Goal: Information Seeking & Learning: Learn about a topic

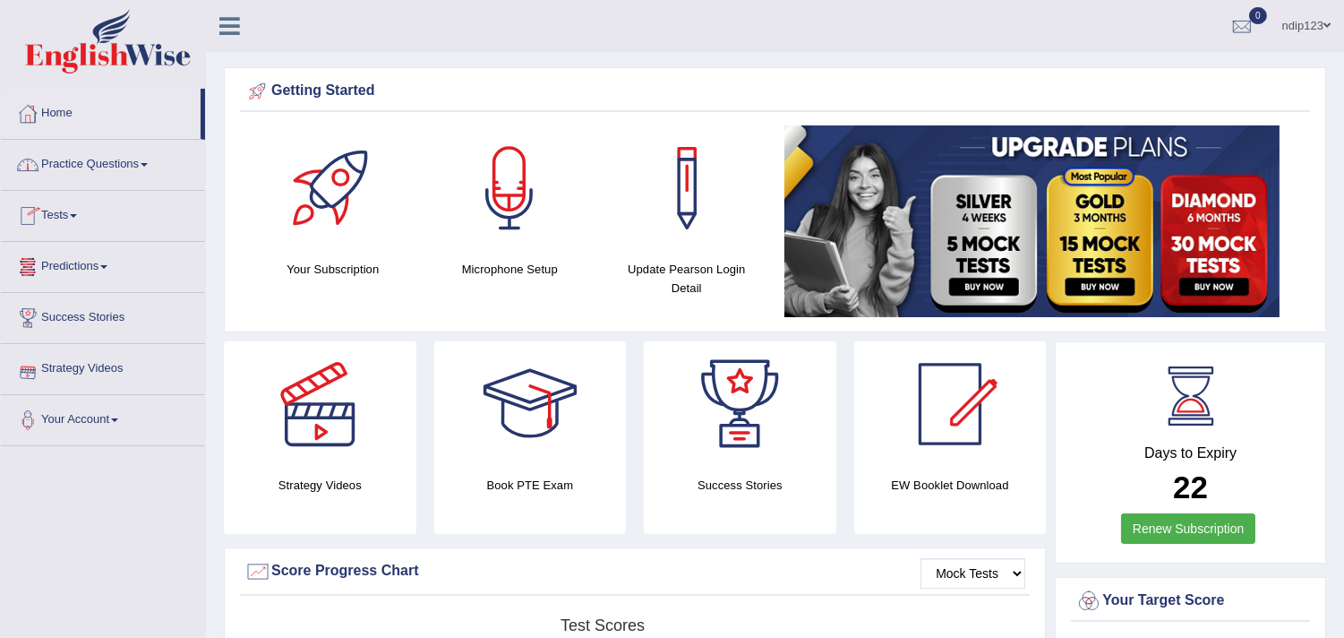
click at [99, 159] on link "Practice Questions" at bounding box center [103, 162] width 204 height 45
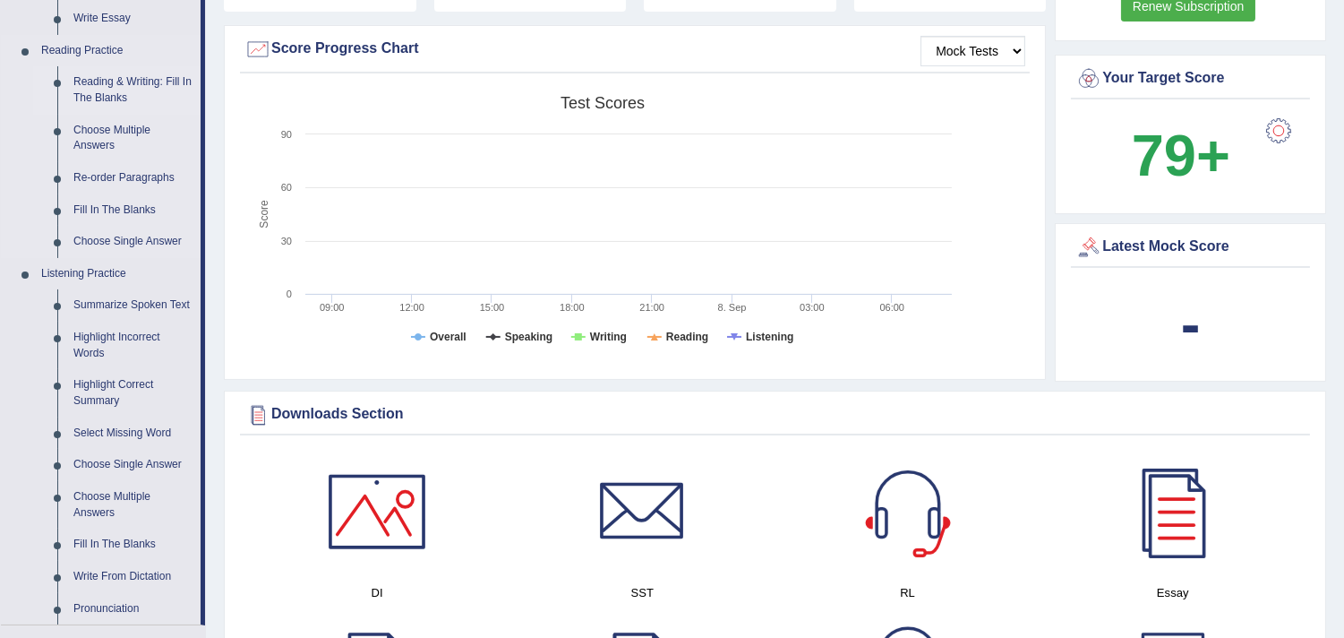
scroll to position [795, 0]
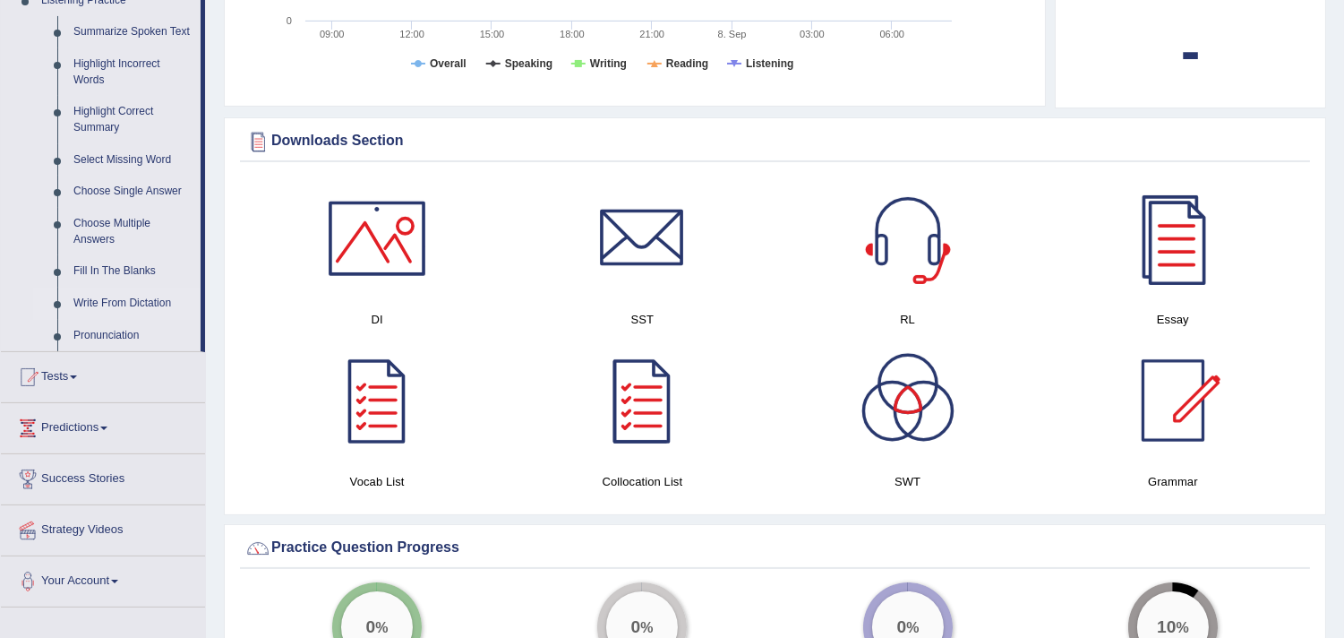
click at [109, 300] on link "Write From Dictation" at bounding box center [132, 303] width 135 height 32
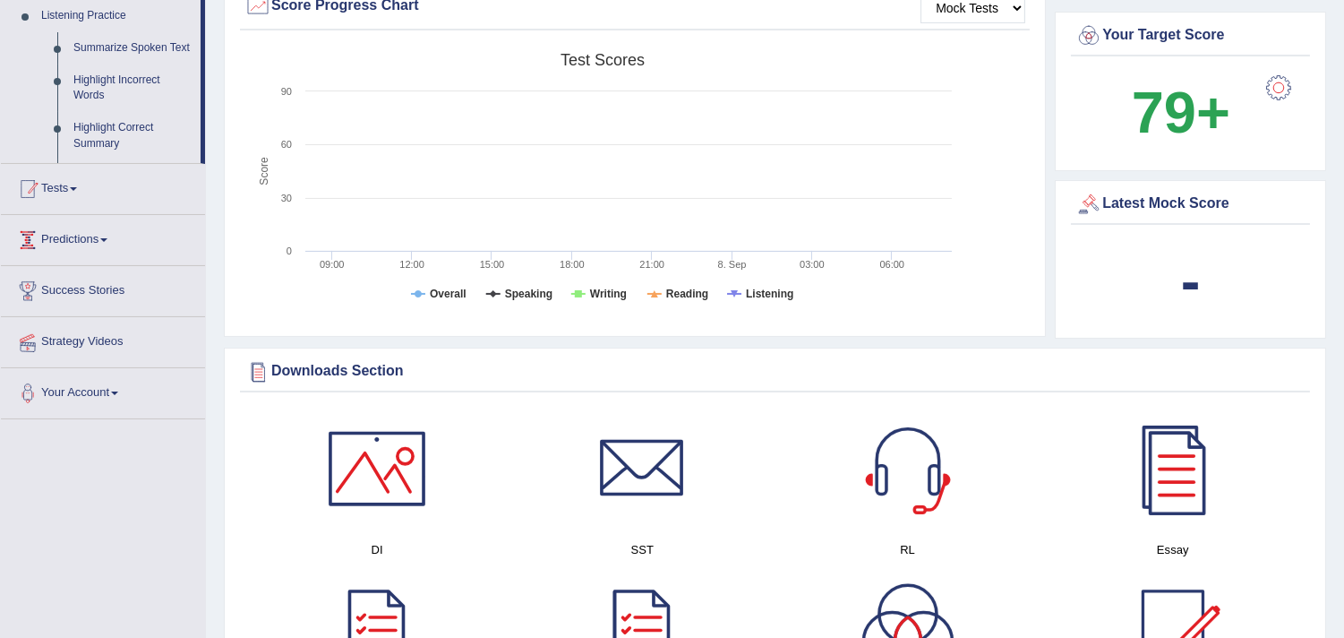
scroll to position [267, 0]
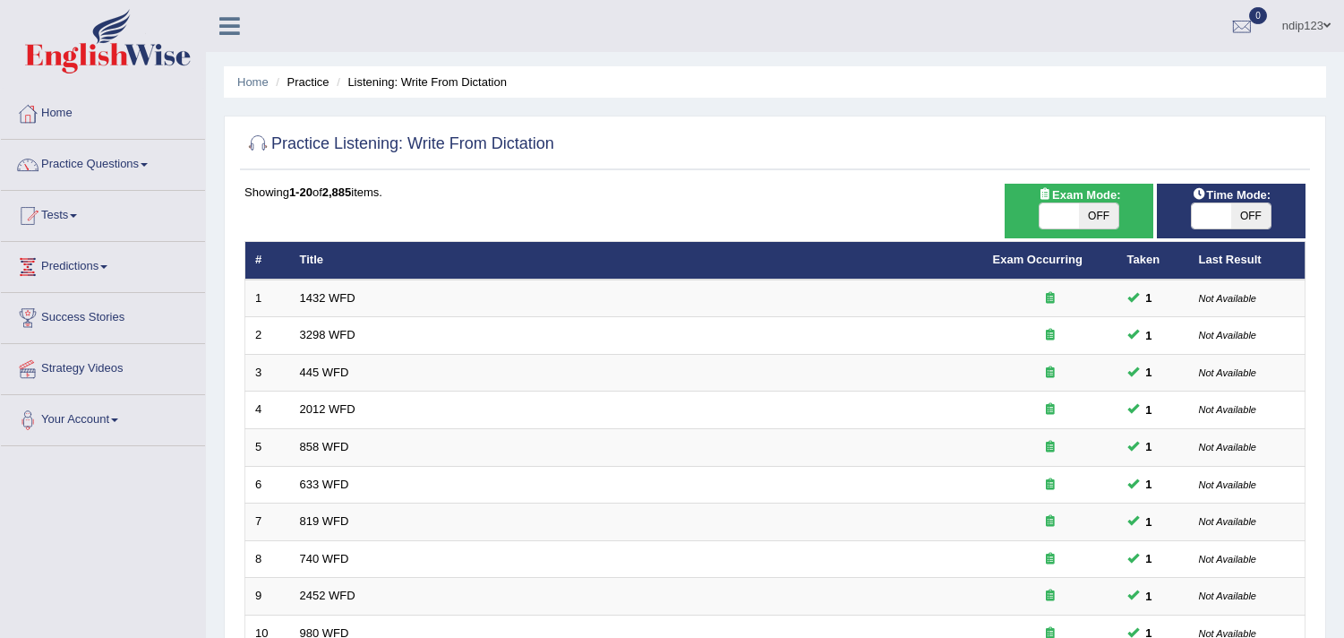
scroll to position [548, 0]
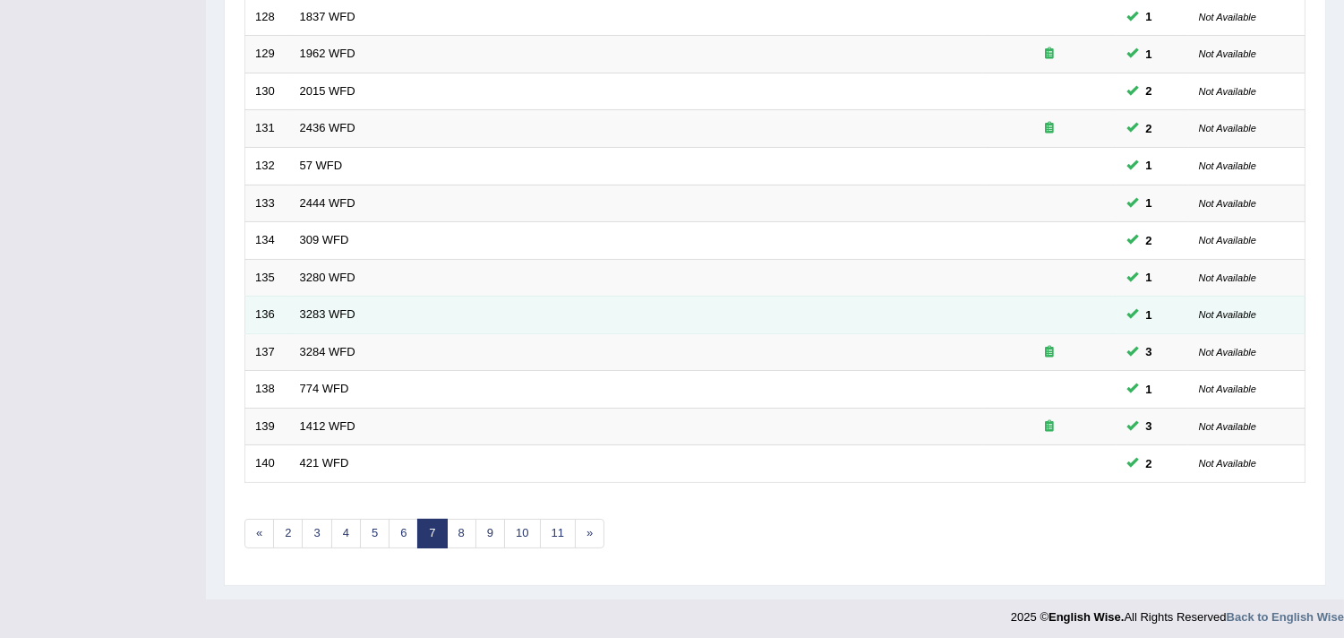
scroll to position [548, 0]
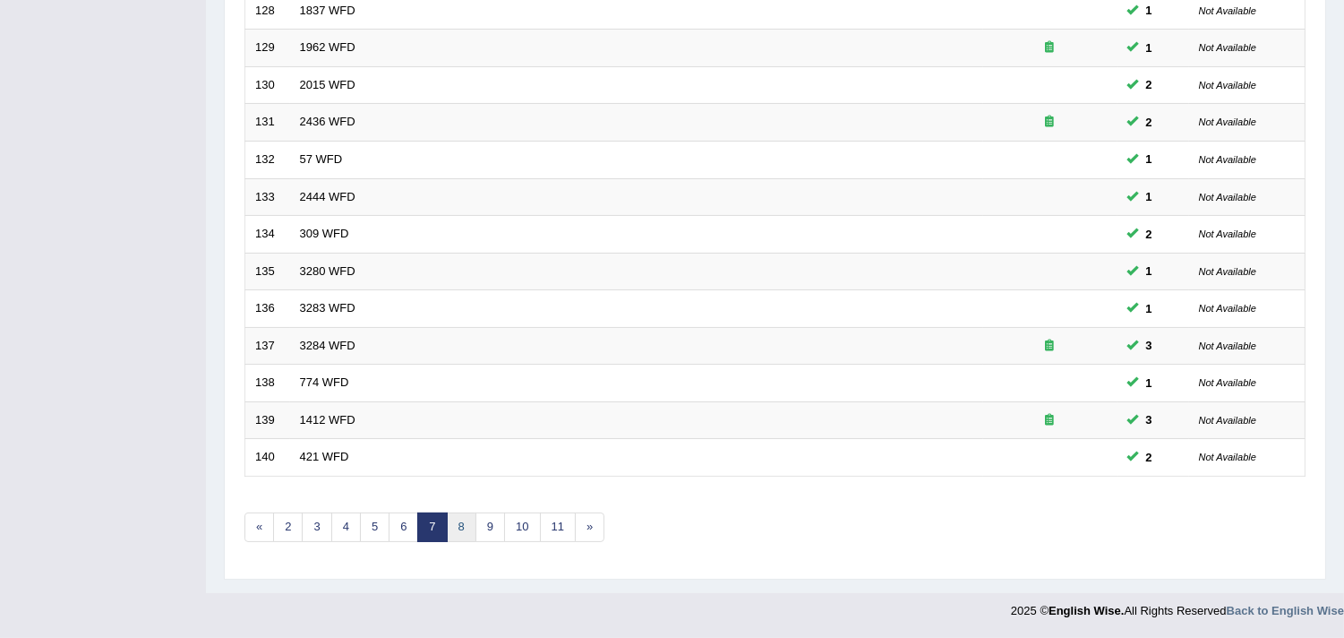
click at [461, 518] on link "8" at bounding box center [462, 527] width 30 height 30
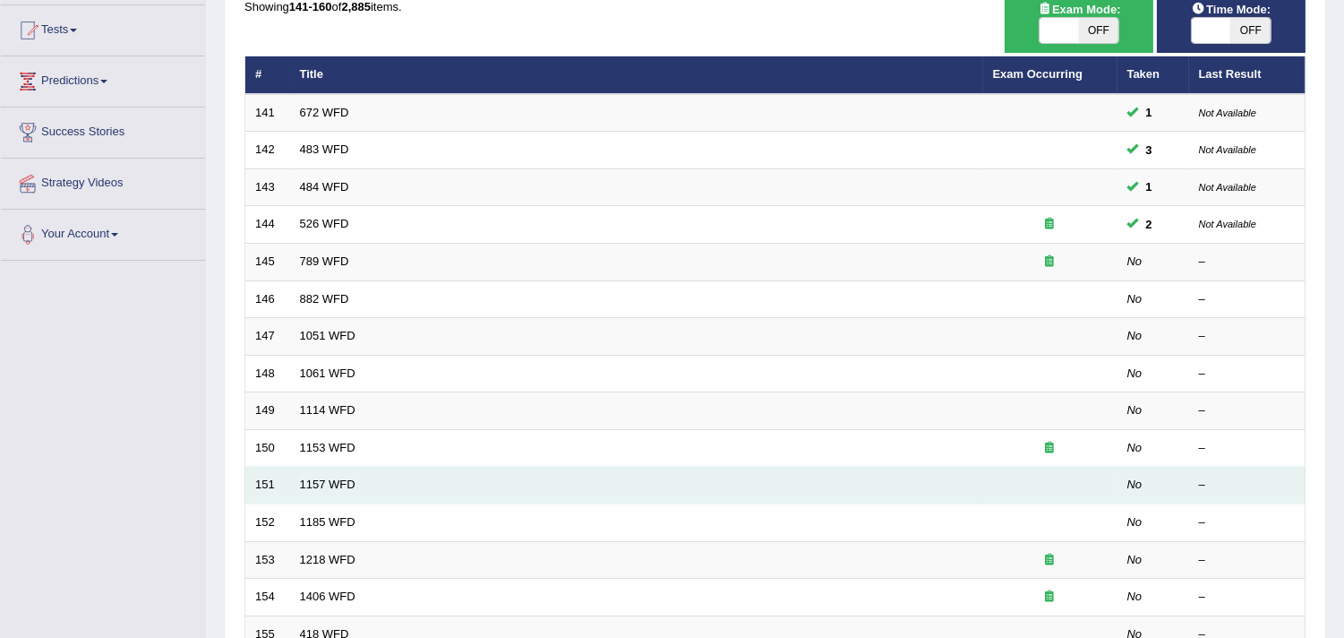
scroll to position [199, 0]
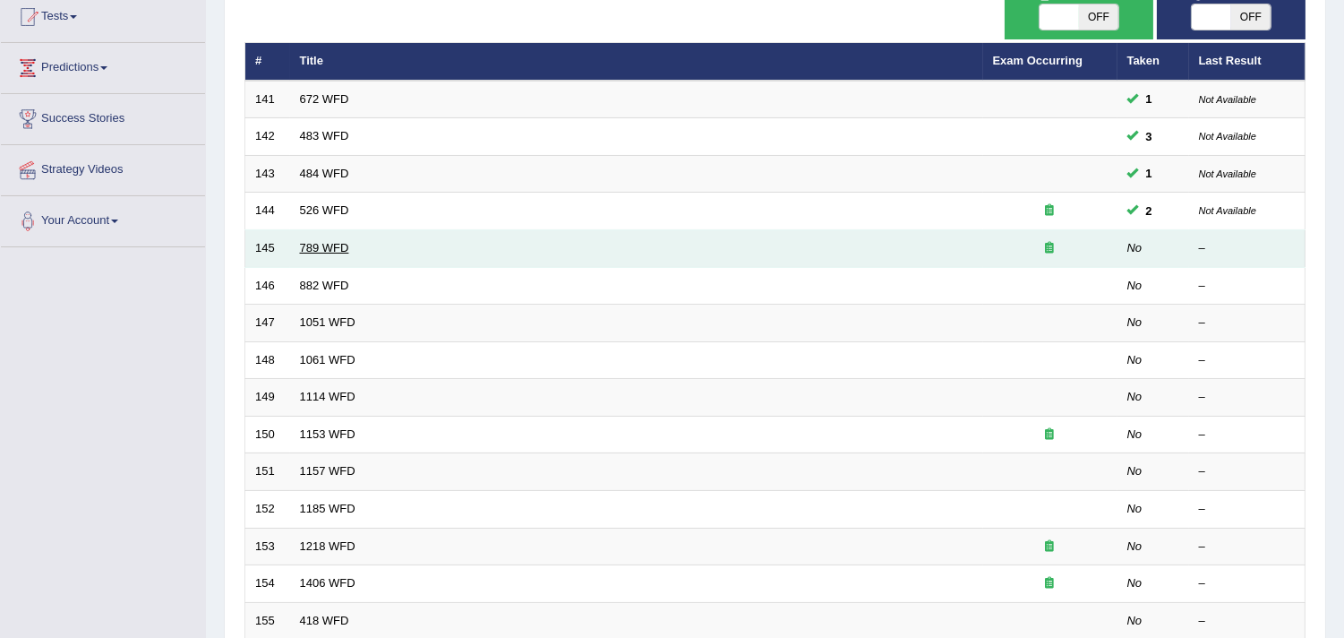
click at [319, 242] on link "789 WFD" at bounding box center [324, 247] width 49 height 13
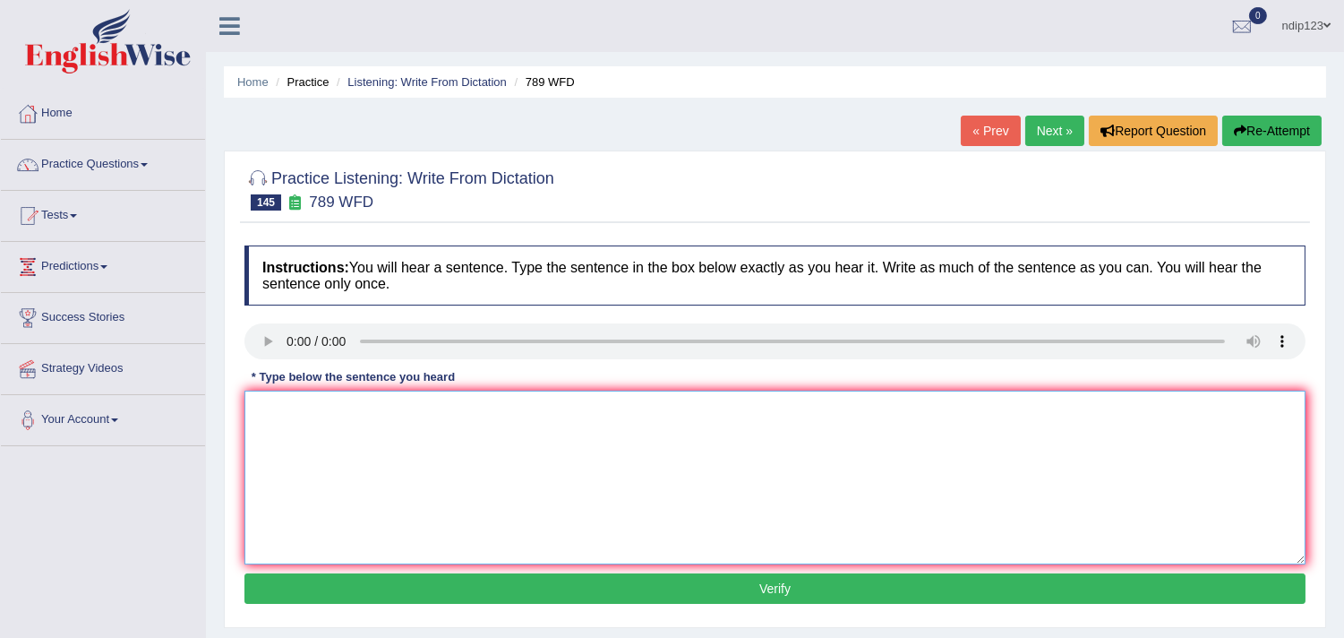
click at [365, 464] on textarea at bounding box center [775, 477] width 1061 height 174
click at [530, 415] on textarea "Criminal charges will be brought against all of the men man." at bounding box center [775, 477] width 1061 height 174
type textarea "Criminal charges will be brought against all of the all men man."
click at [770, 586] on button "Verify" at bounding box center [775, 588] width 1061 height 30
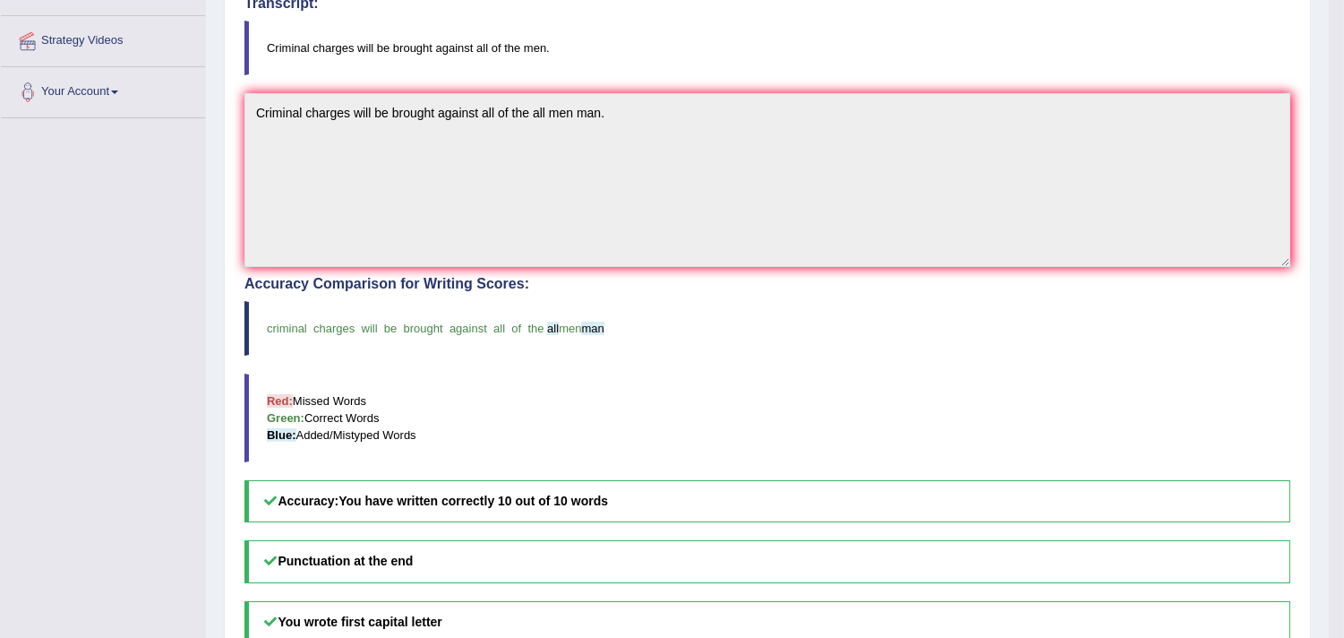
scroll to position [398, 0]
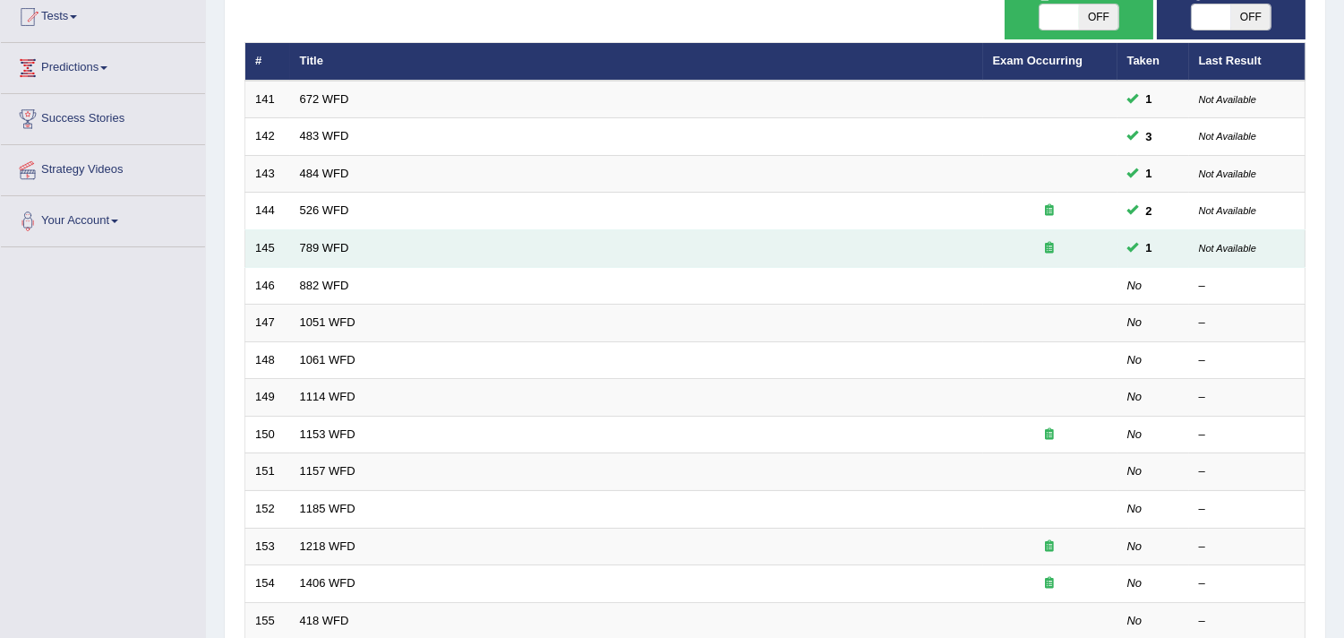
scroll to position [199, 0]
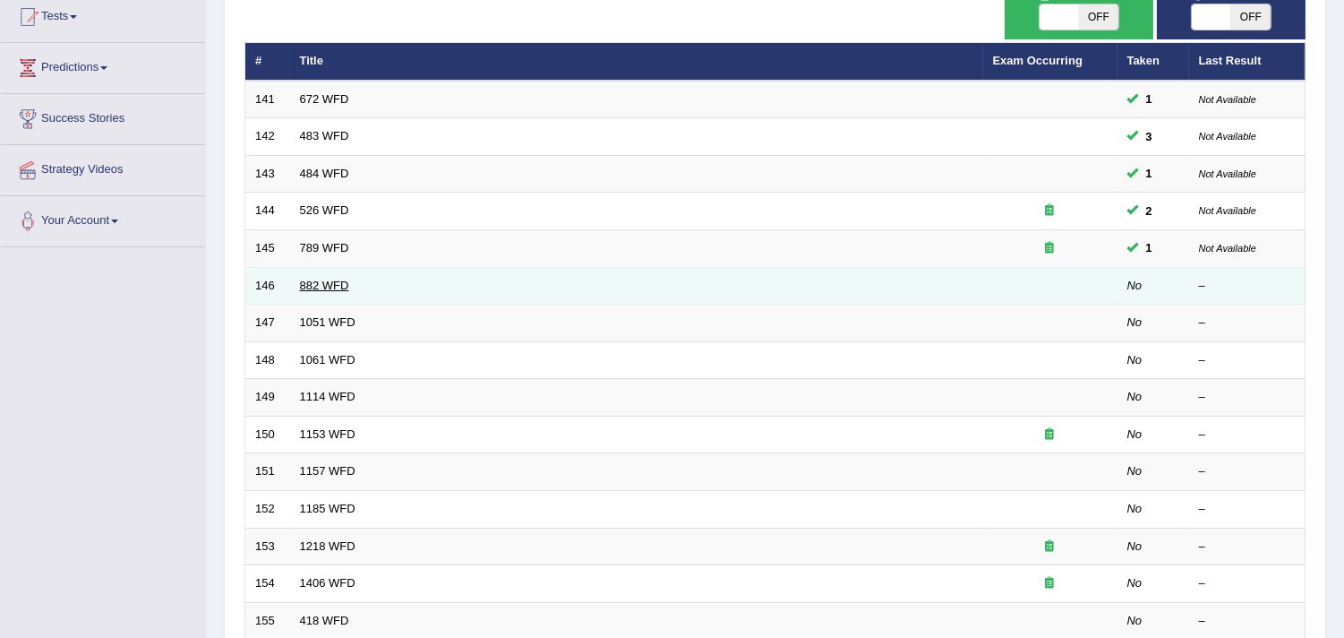
click at [325, 287] on link "882 WFD" at bounding box center [324, 285] width 49 height 13
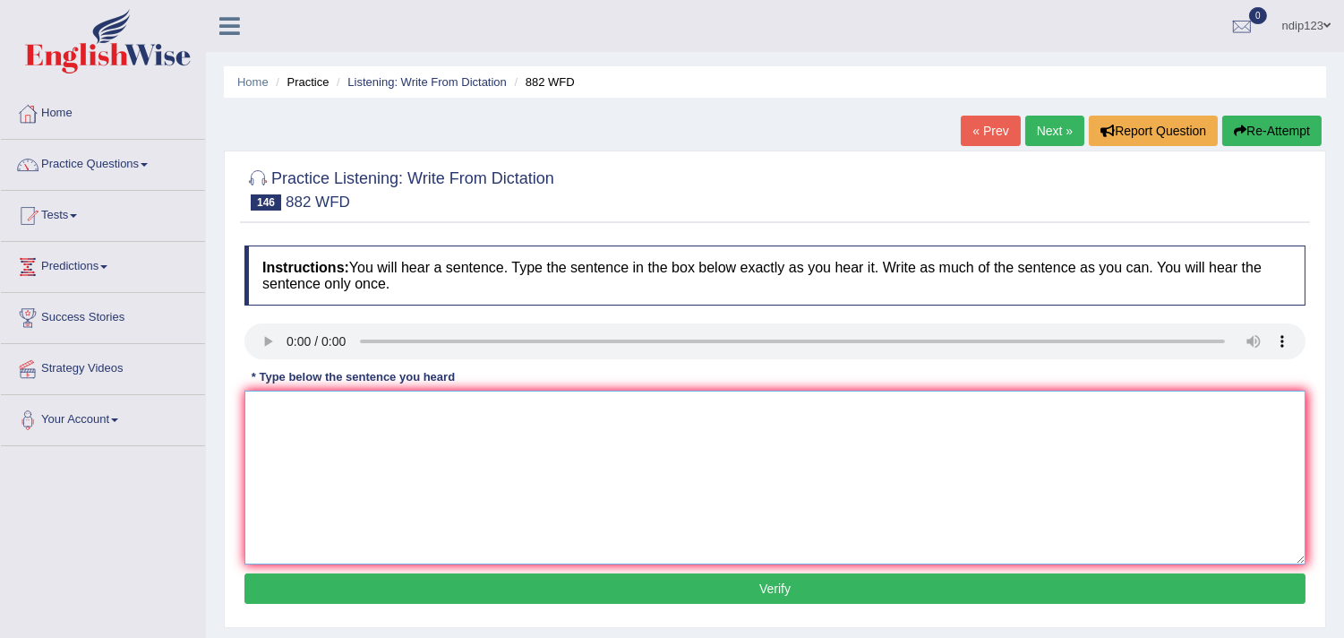
click at [390, 494] on textarea at bounding box center [775, 477] width 1061 height 174
type textarea "Employment figures will decrease in the next few years."
click at [775, 586] on button "Verify" at bounding box center [775, 588] width 1061 height 30
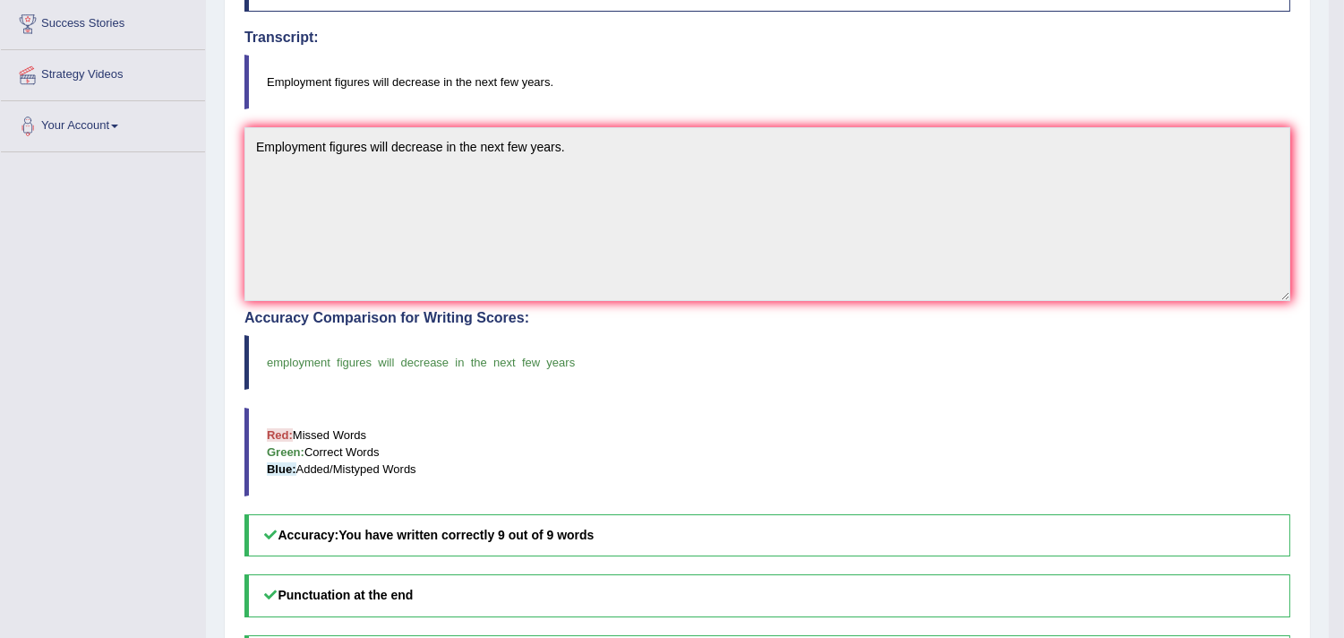
scroll to position [298, 0]
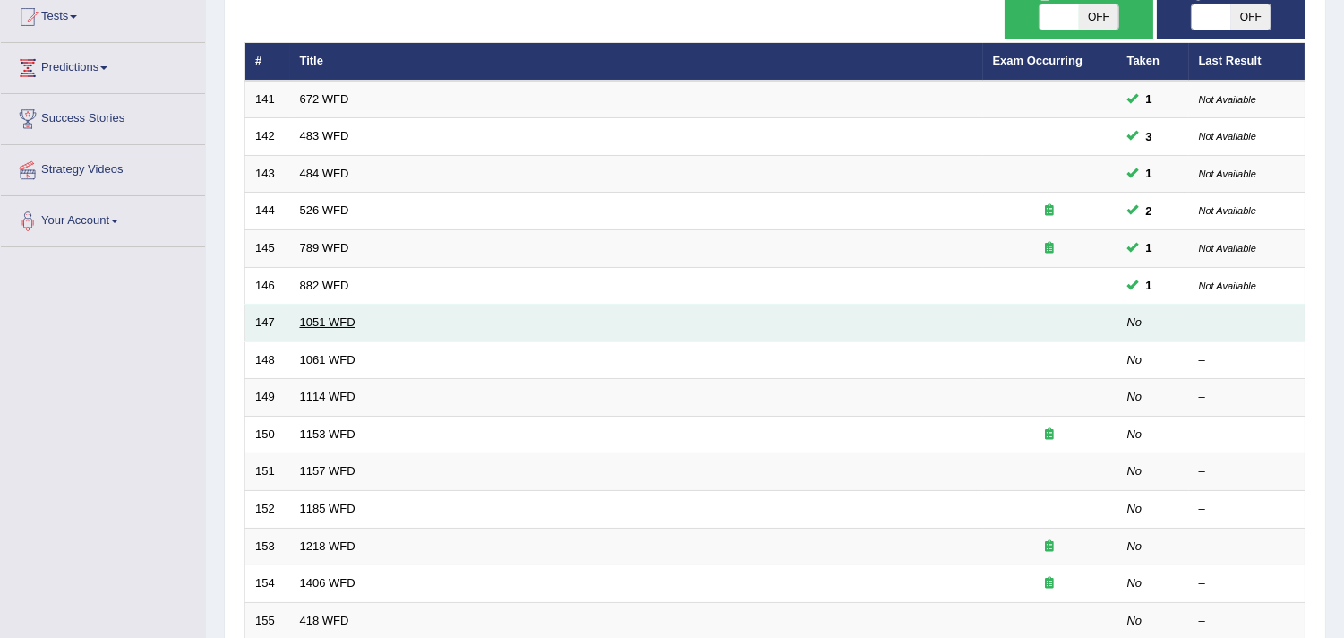
click at [327, 317] on link "1051 WFD" at bounding box center [328, 321] width 56 height 13
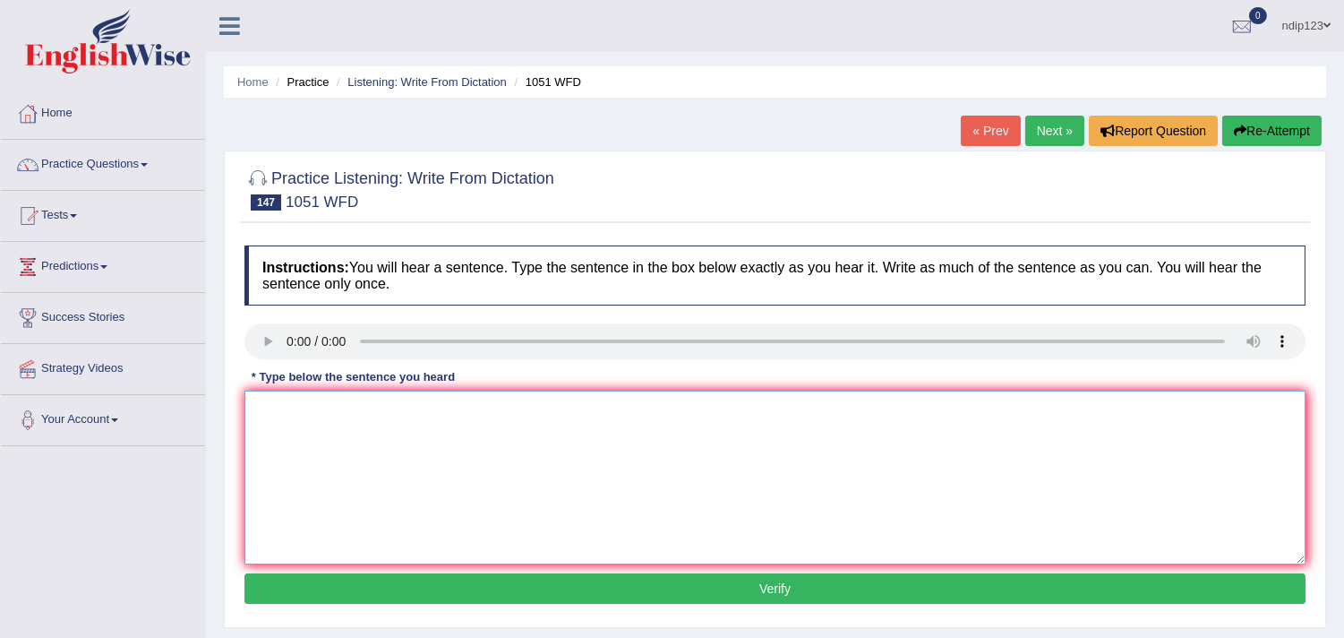
click at [380, 468] on textarea at bounding box center [775, 477] width 1061 height 174
click at [310, 405] on textarea "Open day for undergraduates occurs all years round for undergraduates." at bounding box center [775, 477] width 1061 height 174
drag, startPoint x: 571, startPoint y: 410, endPoint x: 682, endPoint y: 423, distance: 111.8
click at [682, 423] on textarea "Open days for undergraduates occurs all years round for undergraduates." at bounding box center [775, 477] width 1061 height 174
click at [687, 408] on textarea "Open days for undergraduates occurs all years round for for campus visit visuts." at bounding box center [775, 477] width 1061 height 174
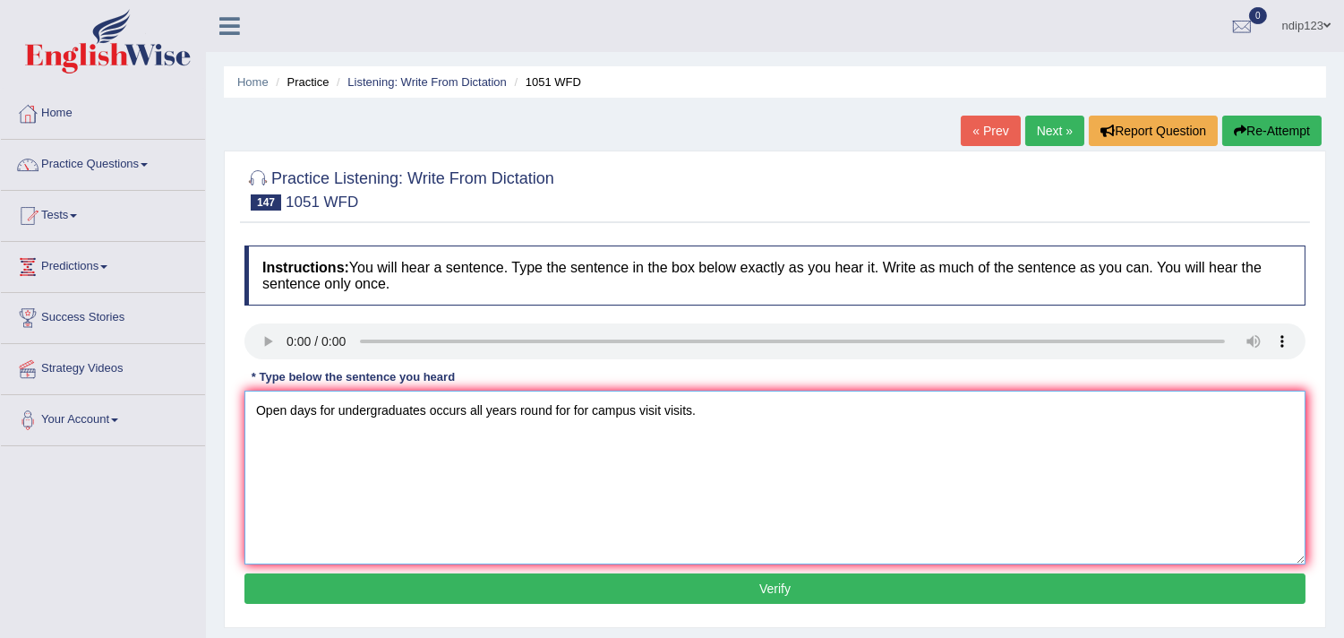
type textarea "Open days for undergraduates occurs all years round for for campus visit visits."
click at [762, 588] on button "Verify" at bounding box center [775, 588] width 1061 height 30
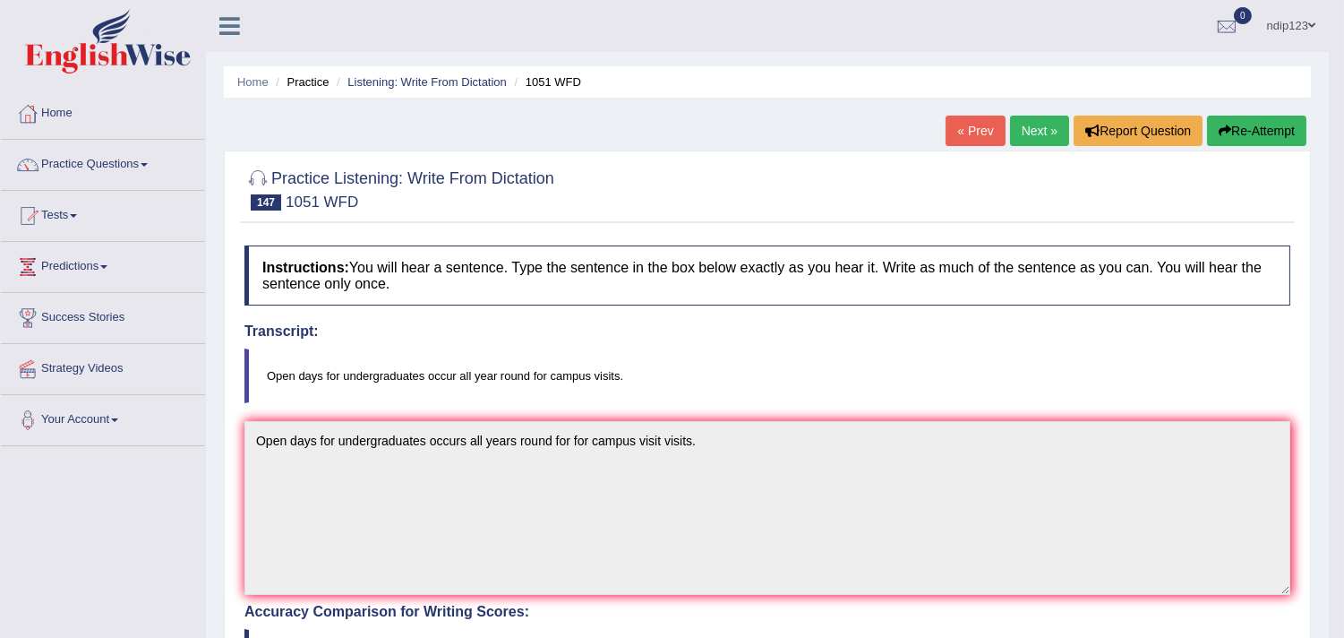
click at [1257, 129] on button "Re-Attempt" at bounding box center [1256, 131] width 99 height 30
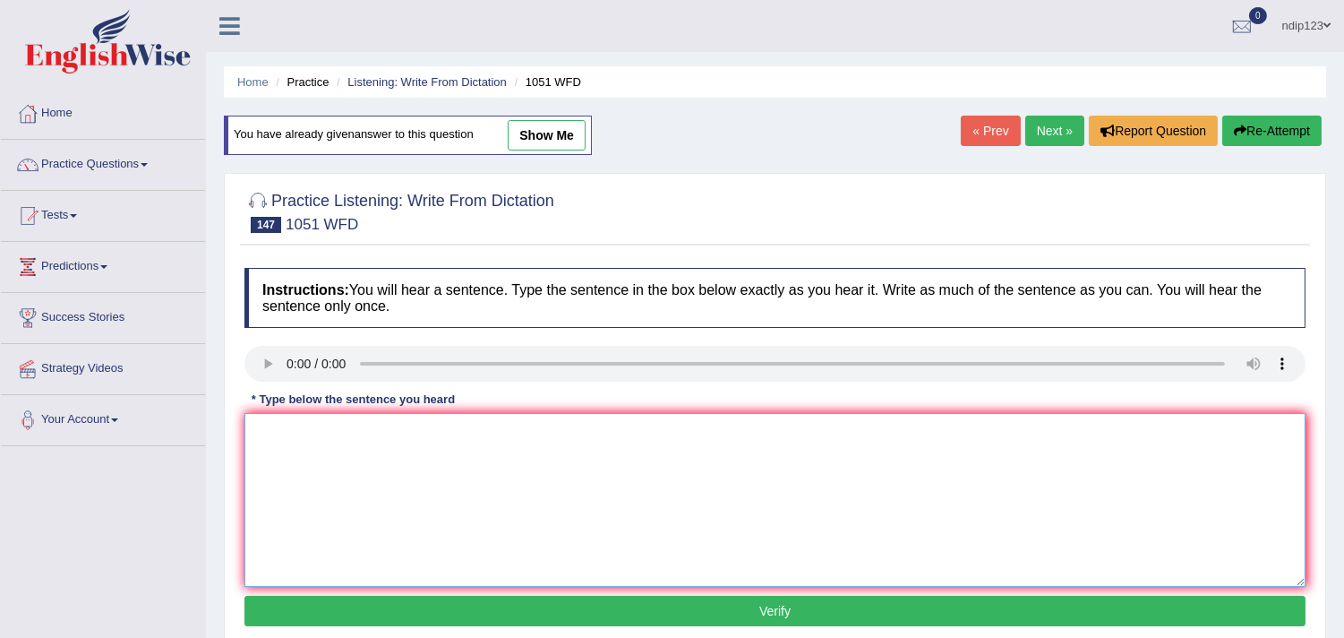
click at [450, 460] on textarea at bounding box center [775, 500] width 1061 height 174
click at [486, 430] on textarea "Open days day for undergraduates occur all year round for campus visits visit." at bounding box center [775, 500] width 1061 height 174
type textarea "Open days day for undergraduates occur all year round for campus visits visit."
click at [771, 605] on button "Verify" at bounding box center [775, 611] width 1061 height 30
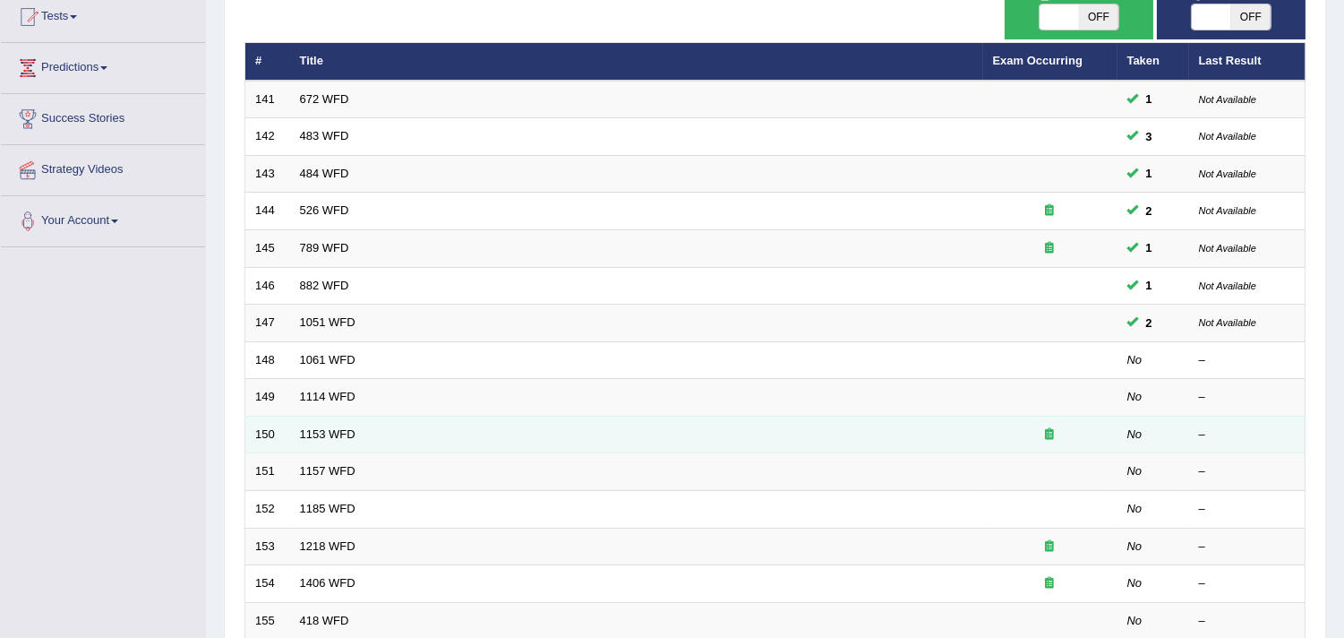
scroll to position [199, 0]
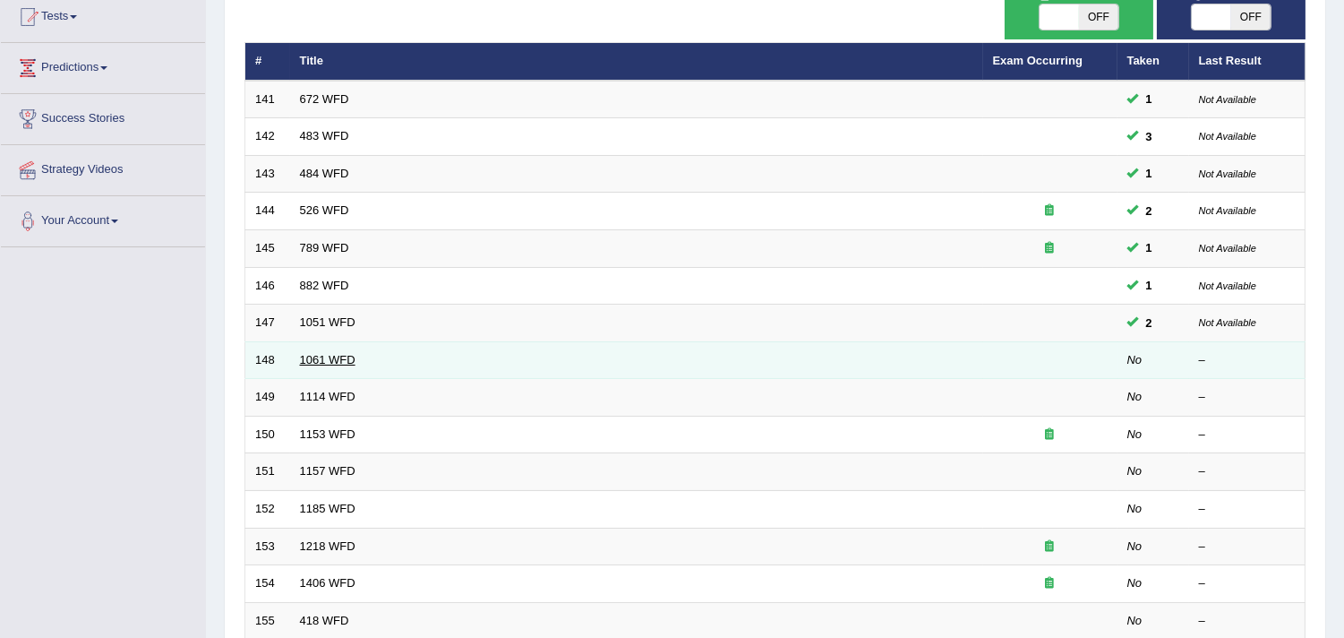
click at [333, 356] on link "1061 WFD" at bounding box center [328, 359] width 56 height 13
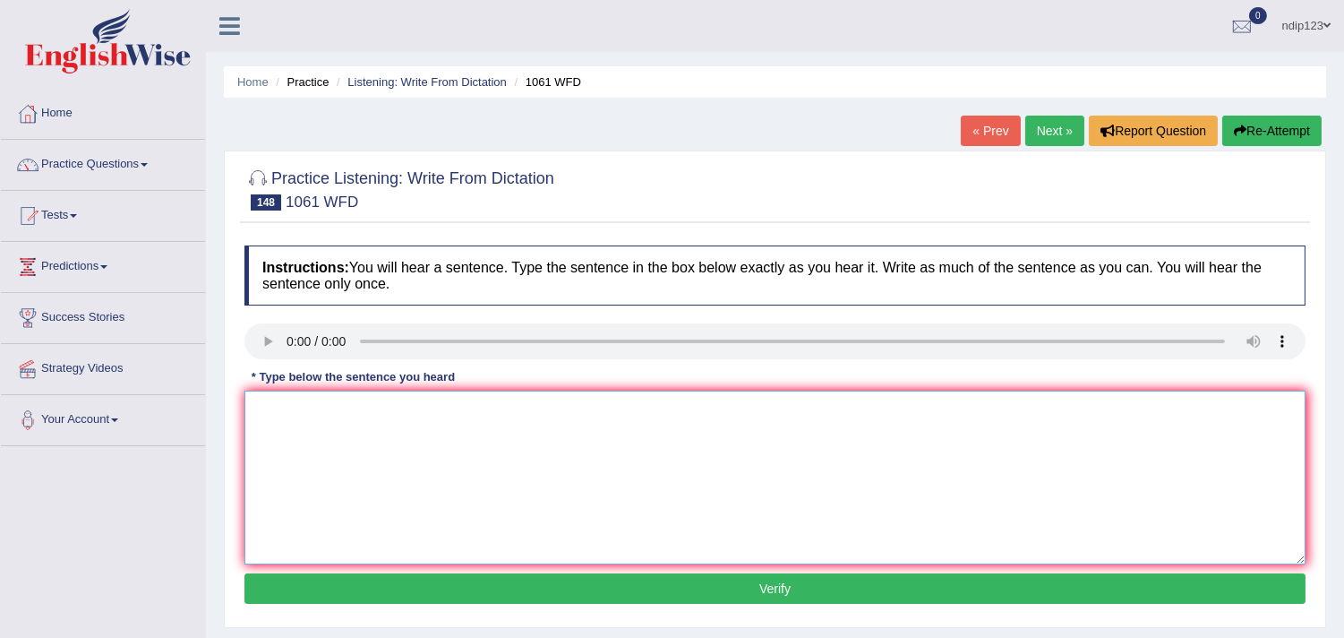
click at [466, 472] on textarea at bounding box center [775, 477] width 1061 height 174
click at [615, 404] on textarea "It is argue that students can learn more bt collaboration rather by learning in…" at bounding box center [775, 477] width 1061 height 174
click at [666, 405] on textarea "It is argue that students can learn more bt collaboration rather by learning in…" at bounding box center [775, 477] width 1061 height 174
click at [309, 409] on textarea "It is argue that students can learn more bt collaboration rather by learningind…" at bounding box center [775, 477] width 1061 height 174
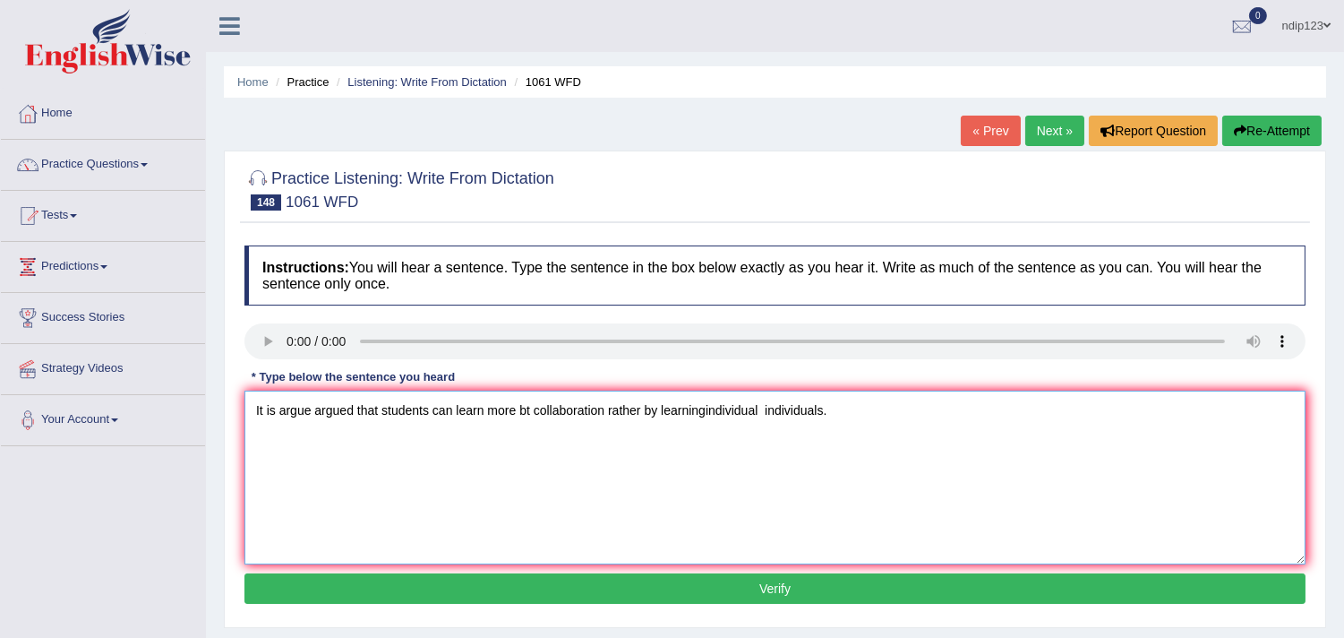
click at [529, 408] on textarea "It is argue argued that students can learn more bt collaboration rather by lear…" at bounding box center [775, 477] width 1061 height 174
click at [719, 408] on textarea "It is argue argued that students can learn more by collaboration rather by lear…" at bounding box center [775, 477] width 1061 height 174
click at [708, 407] on textarea "It is argue argued that students can learn more by collaboration rather by lear…" at bounding box center [775, 477] width 1061 height 174
type textarea "It is argue argued that students can learn more by collaboration rather by lear…"
click at [767, 589] on button "Verify" at bounding box center [775, 588] width 1061 height 30
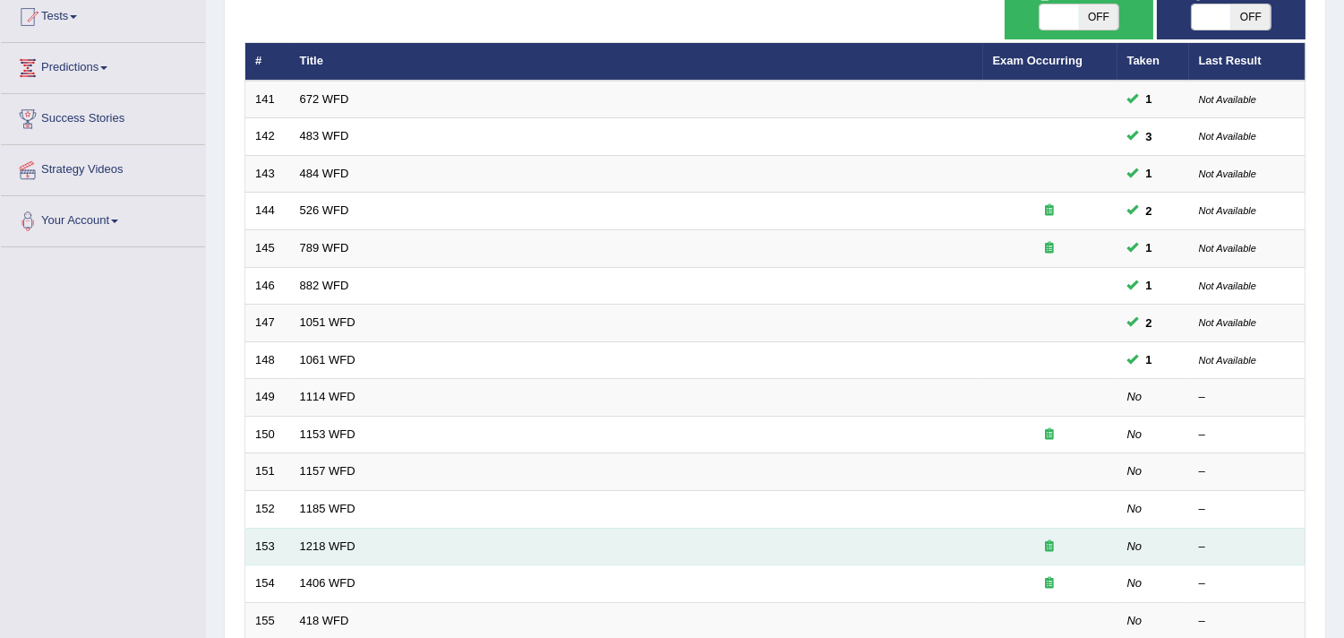
scroll to position [199, 0]
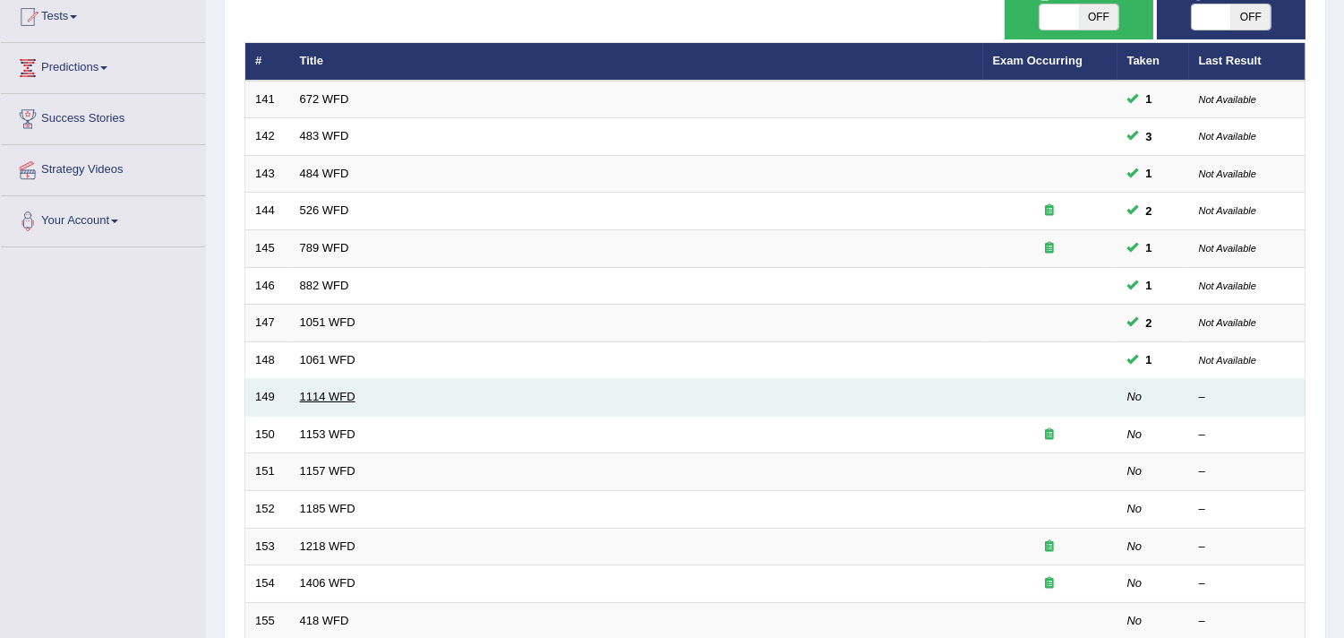
click at [320, 396] on link "1114 WFD" at bounding box center [328, 396] width 56 height 13
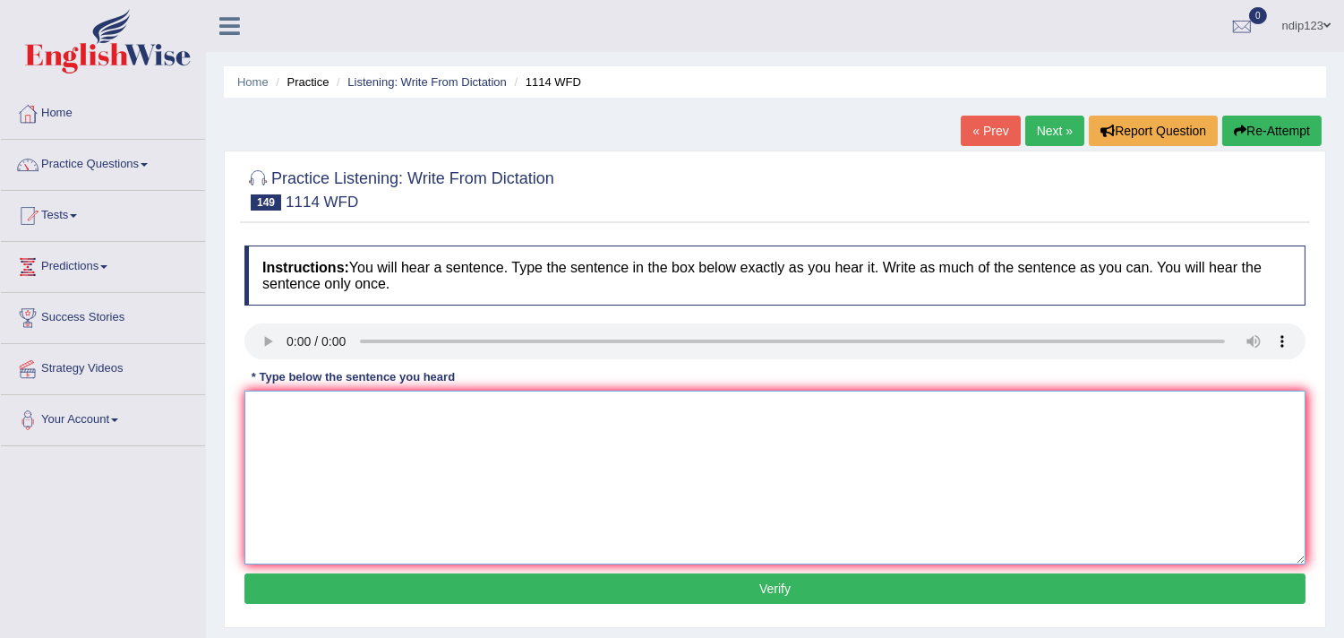
click at [379, 440] on textarea at bounding box center [775, 477] width 1061 height 174
type textarea "Creativity is more important for undergraduates undergraduate."
click at [777, 580] on button "Verify" at bounding box center [775, 588] width 1061 height 30
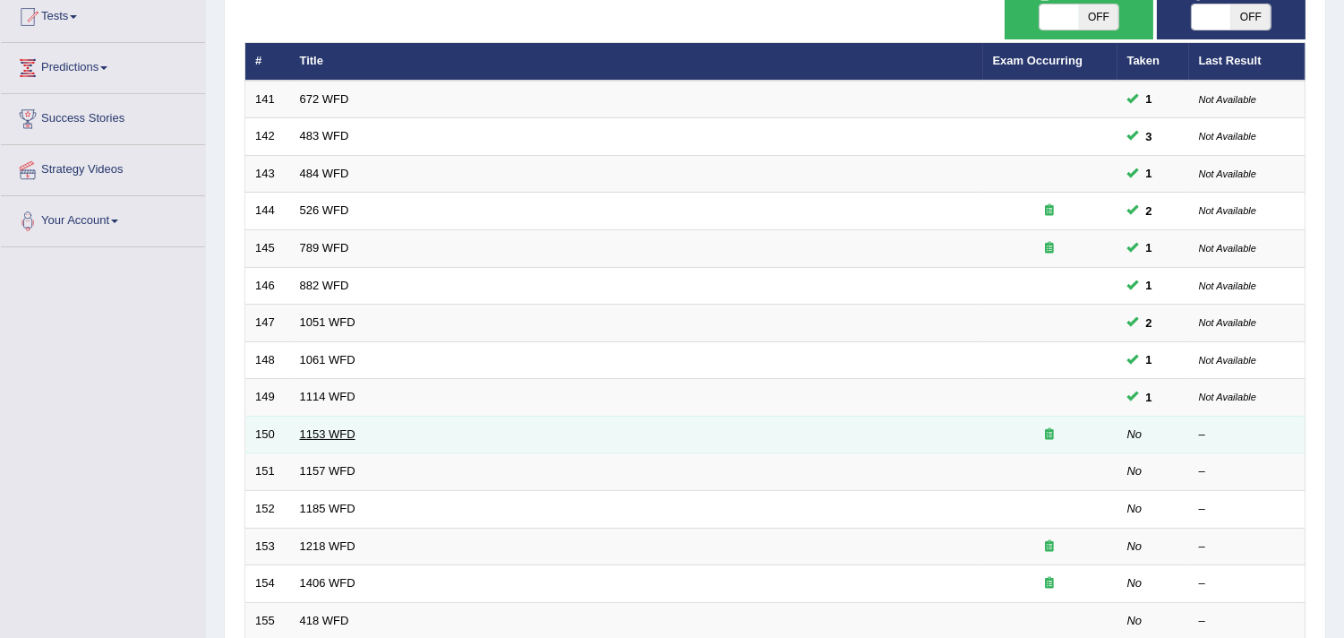
click at [334, 430] on link "1153 WFD" at bounding box center [328, 433] width 56 height 13
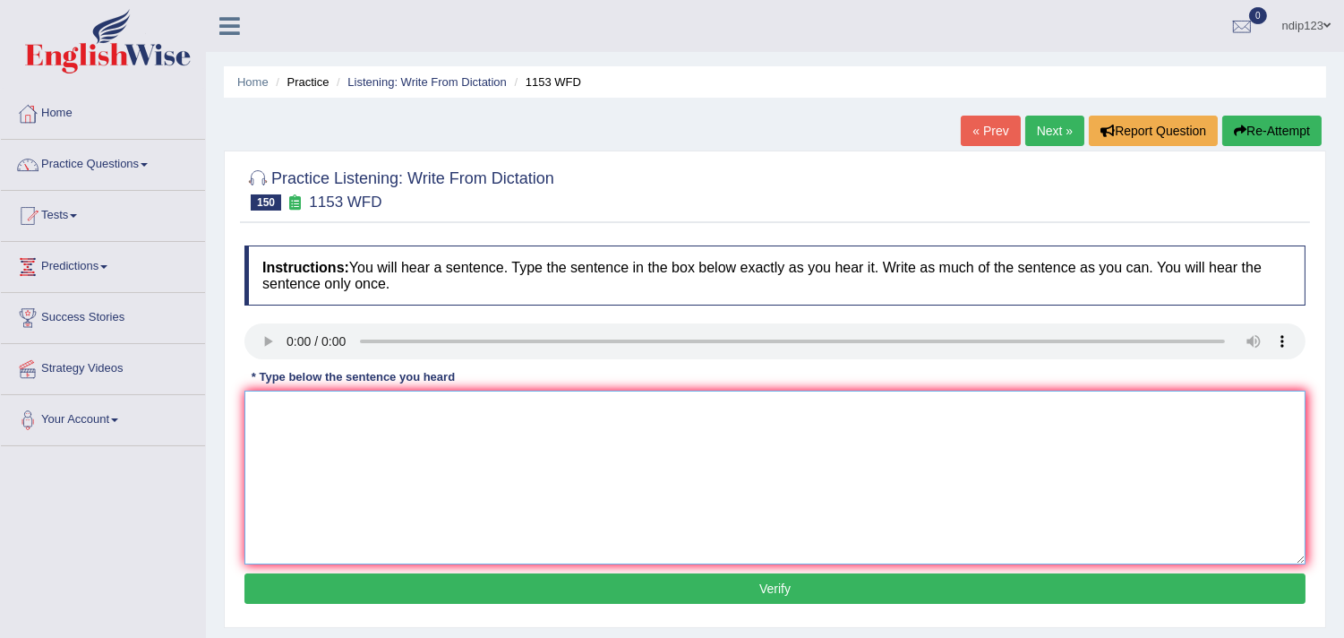
click at [346, 434] on textarea at bounding box center [775, 477] width 1061 height 174
click at [416, 410] on textarea "Golds are matter that appear naturally in a pure state." at bounding box center [775, 477] width 1061 height 174
type textarea "Golds are matter that appear appears naturally in a pure state."
click at [785, 587] on button "Verify" at bounding box center [775, 588] width 1061 height 30
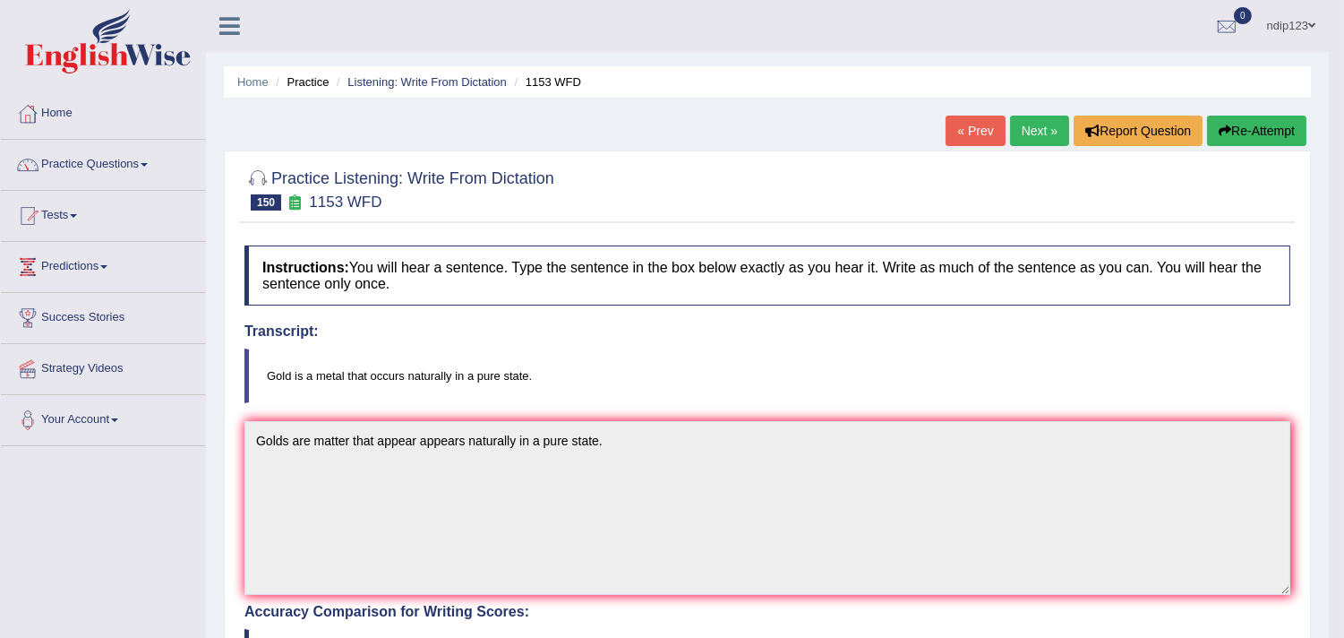
click at [1272, 123] on button "Re-Attempt" at bounding box center [1256, 131] width 99 height 30
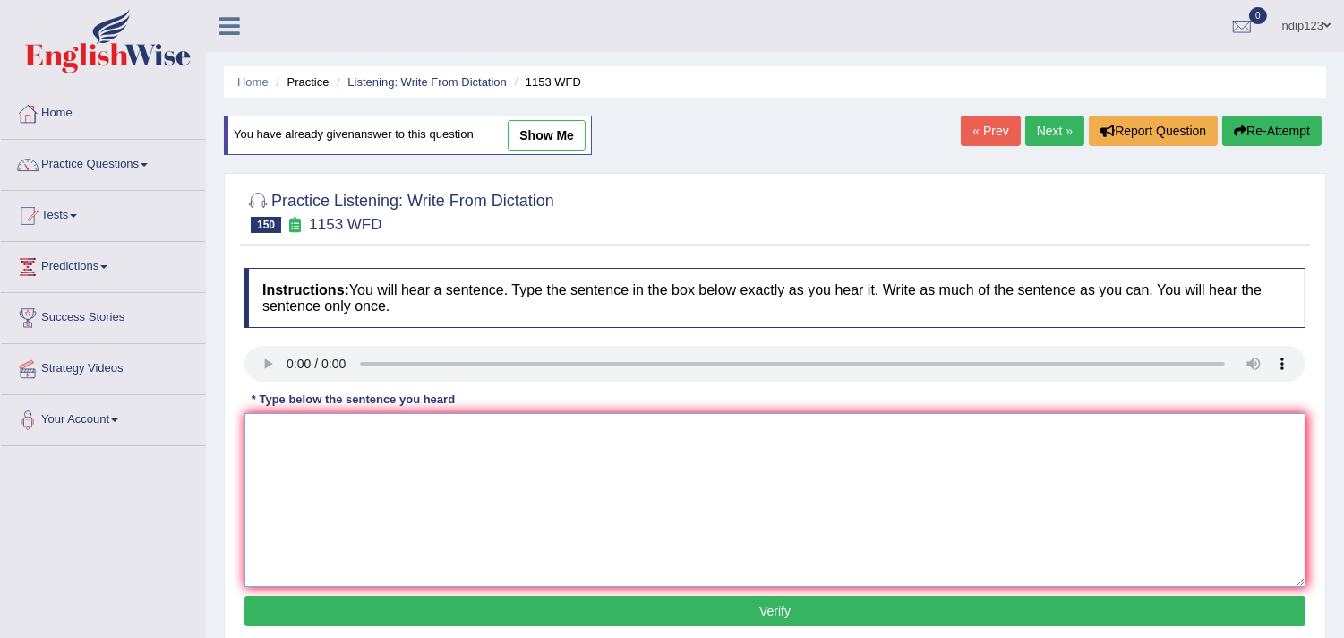
click at [409, 477] on textarea at bounding box center [775, 500] width 1061 height 174
type textarea "Gold is a metal that occurs naturally in a pure state."
click at [764, 613] on button "Verify" at bounding box center [775, 611] width 1061 height 30
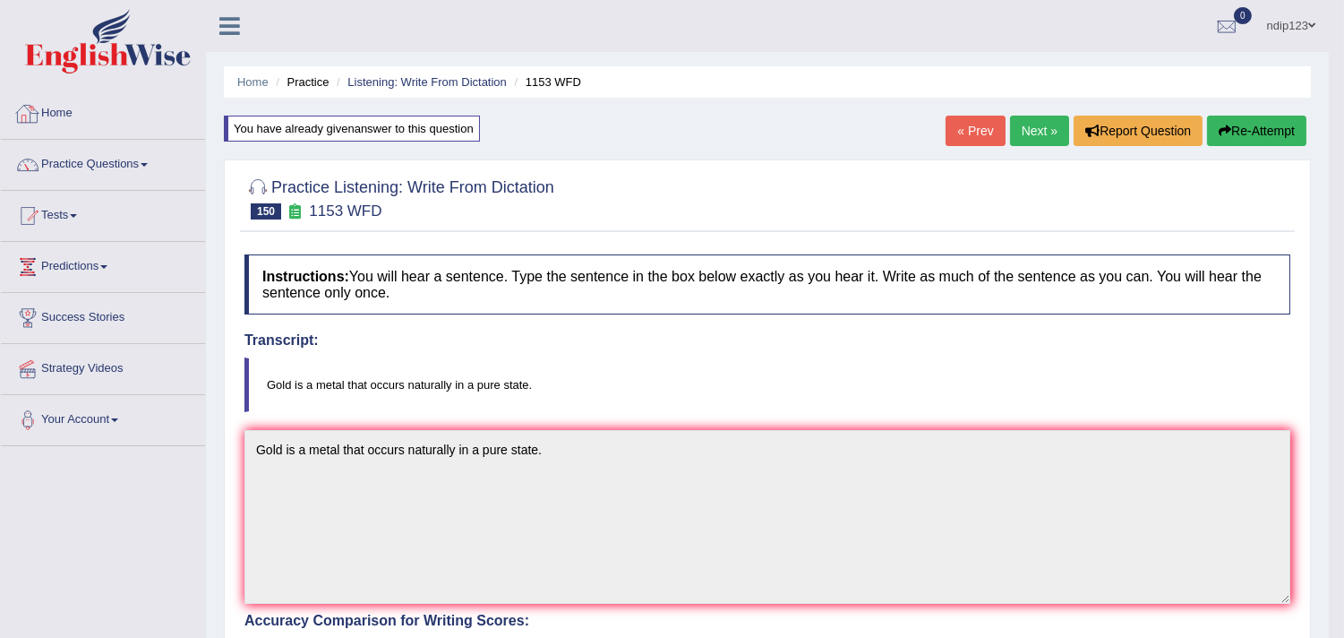
click at [58, 112] on link "Home" at bounding box center [103, 111] width 204 height 45
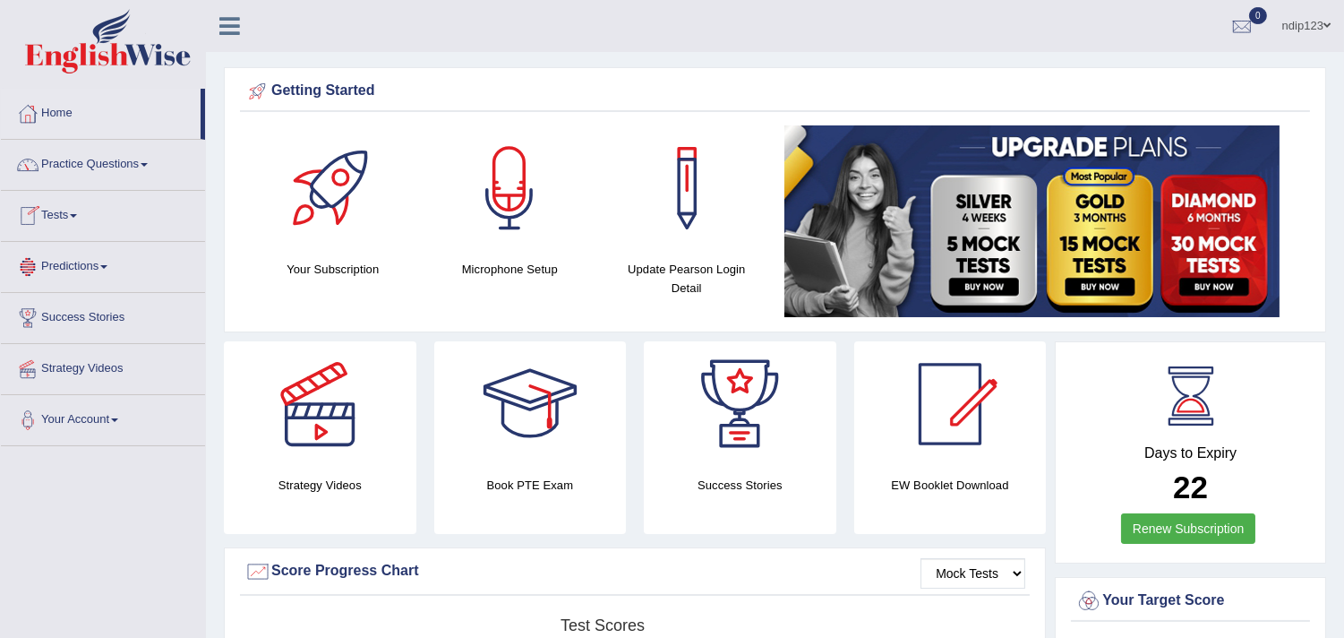
click at [82, 171] on link "Practice Questions" at bounding box center [103, 162] width 204 height 45
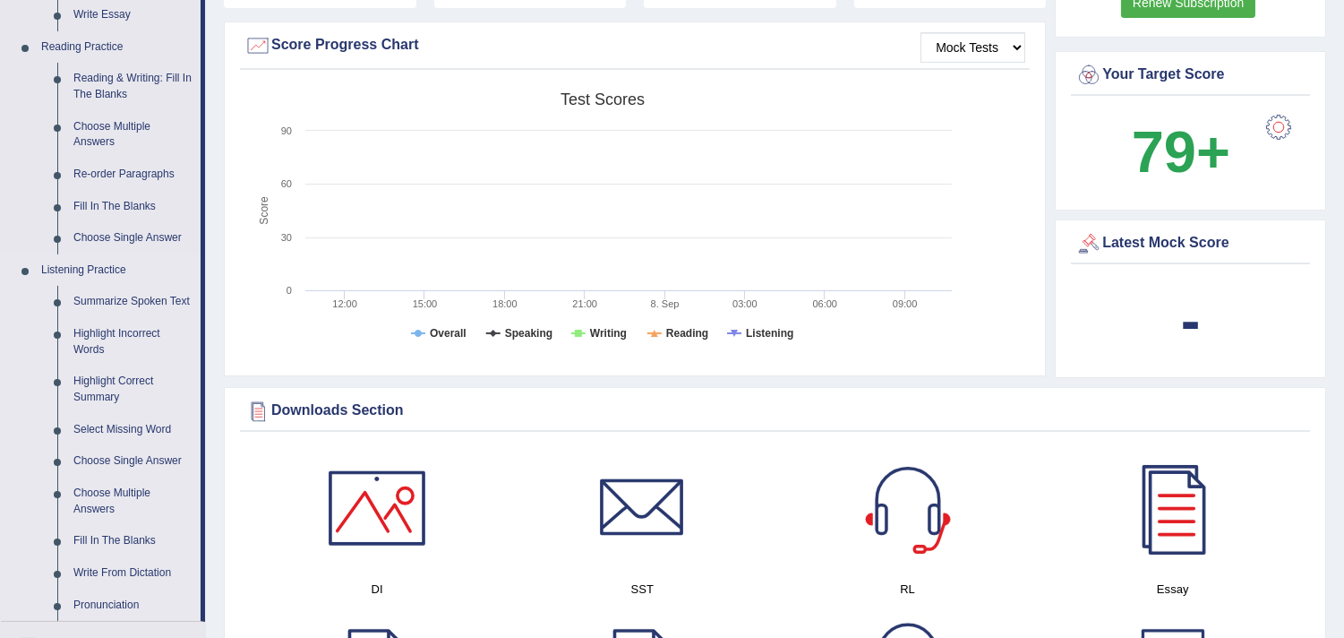
scroll to position [896, 0]
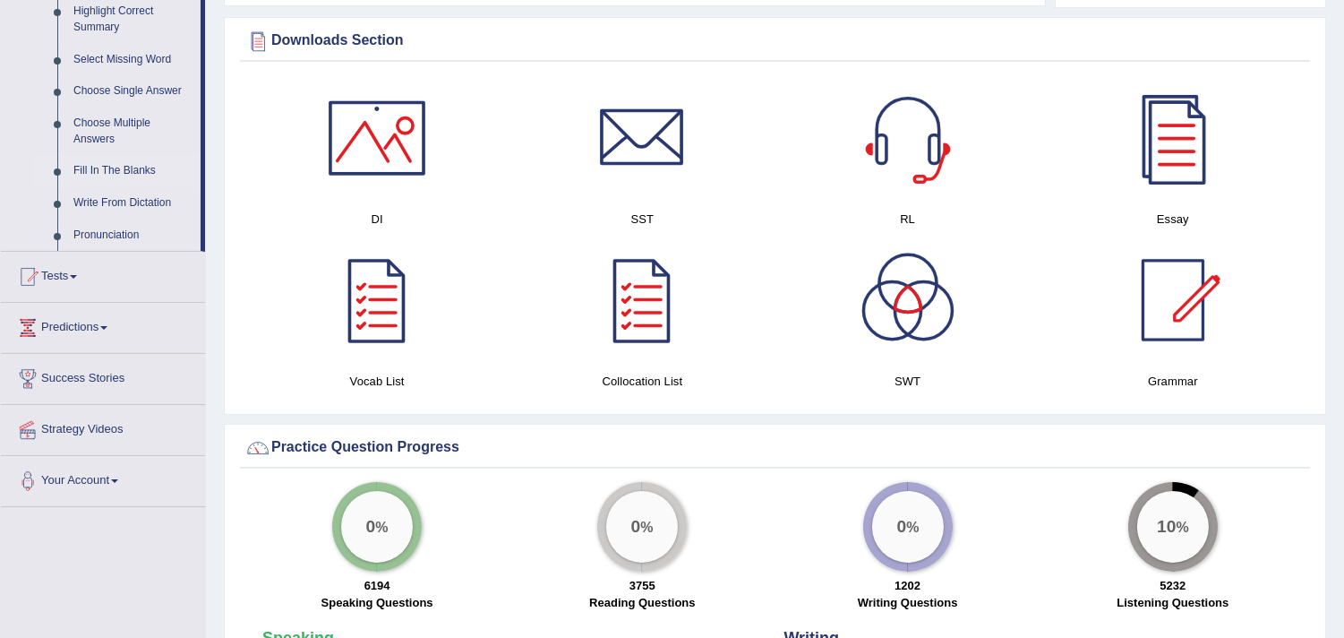
click at [99, 167] on link "Fill In The Blanks" at bounding box center [132, 171] width 135 height 32
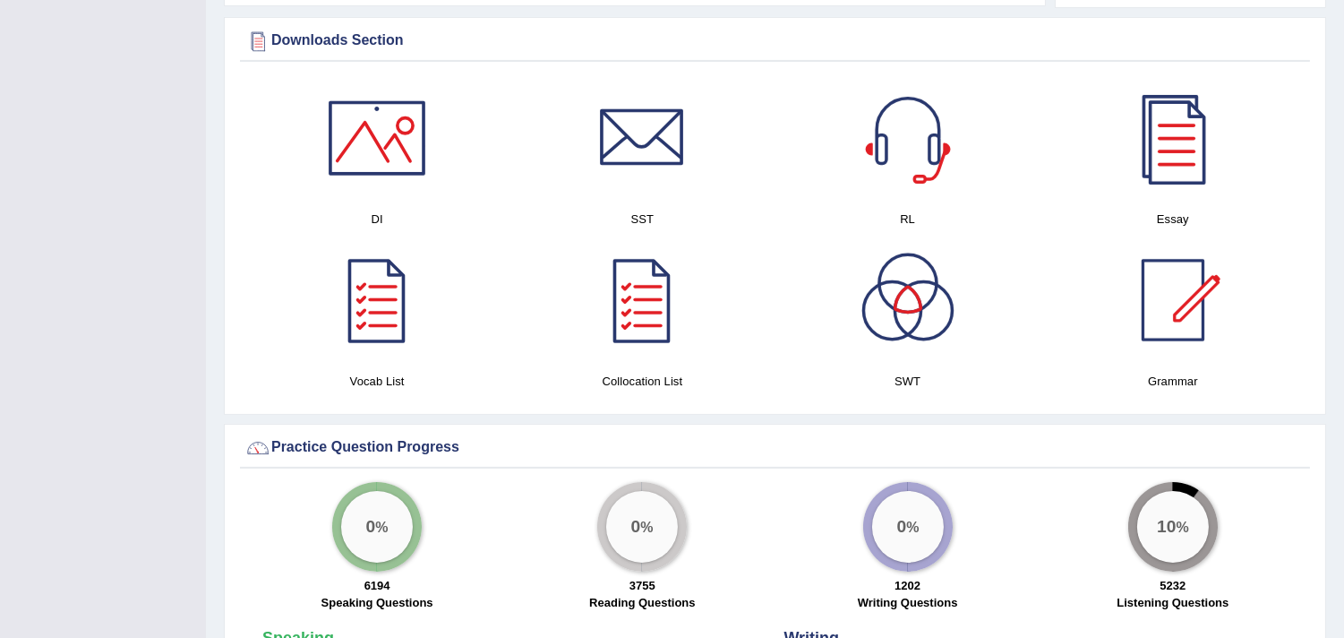
scroll to position [471, 0]
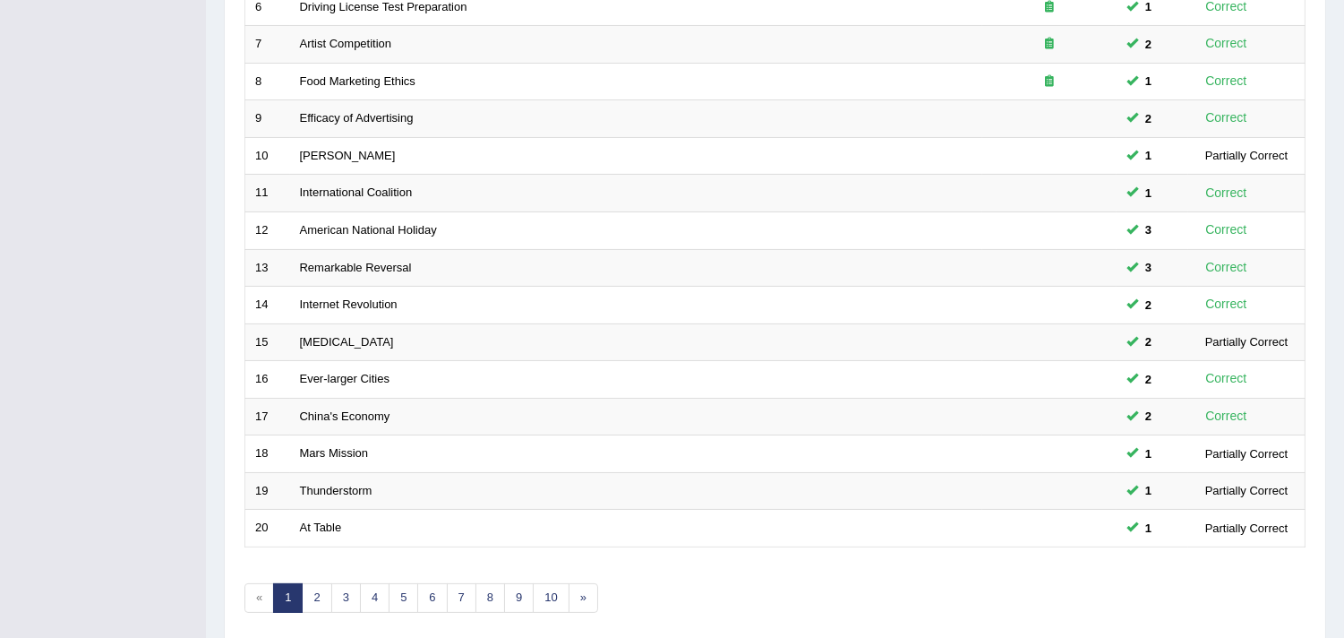
scroll to position [548, 0]
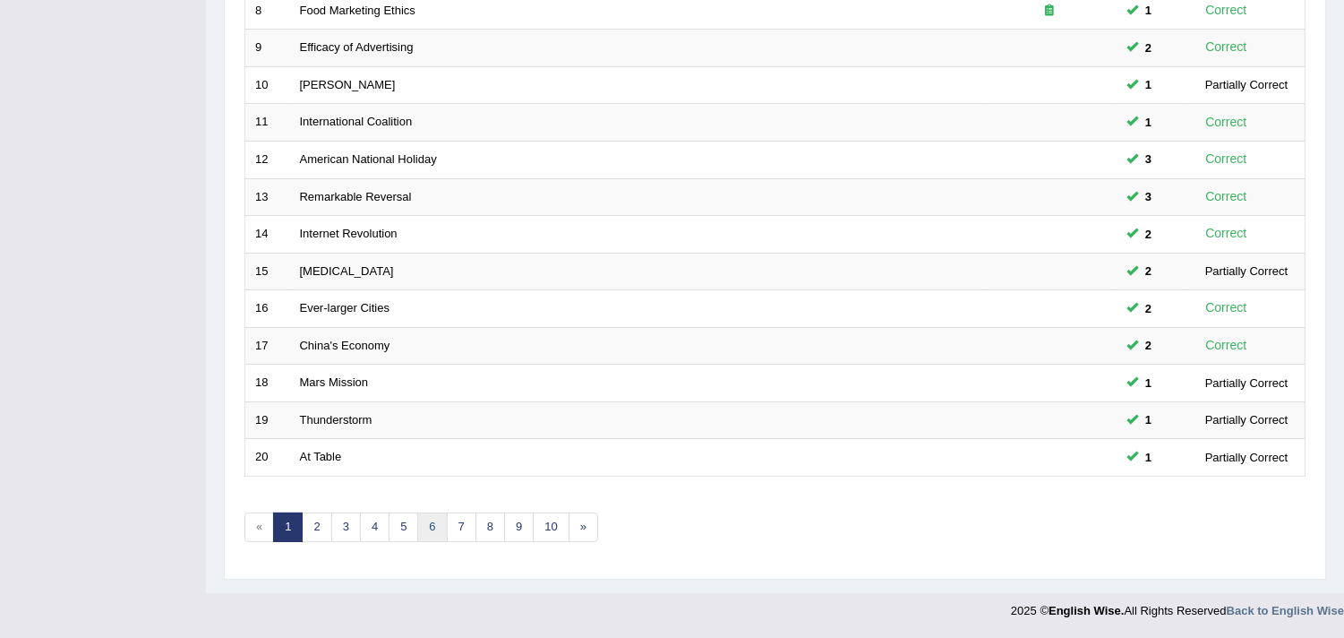
click at [440, 525] on link "6" at bounding box center [432, 527] width 30 height 30
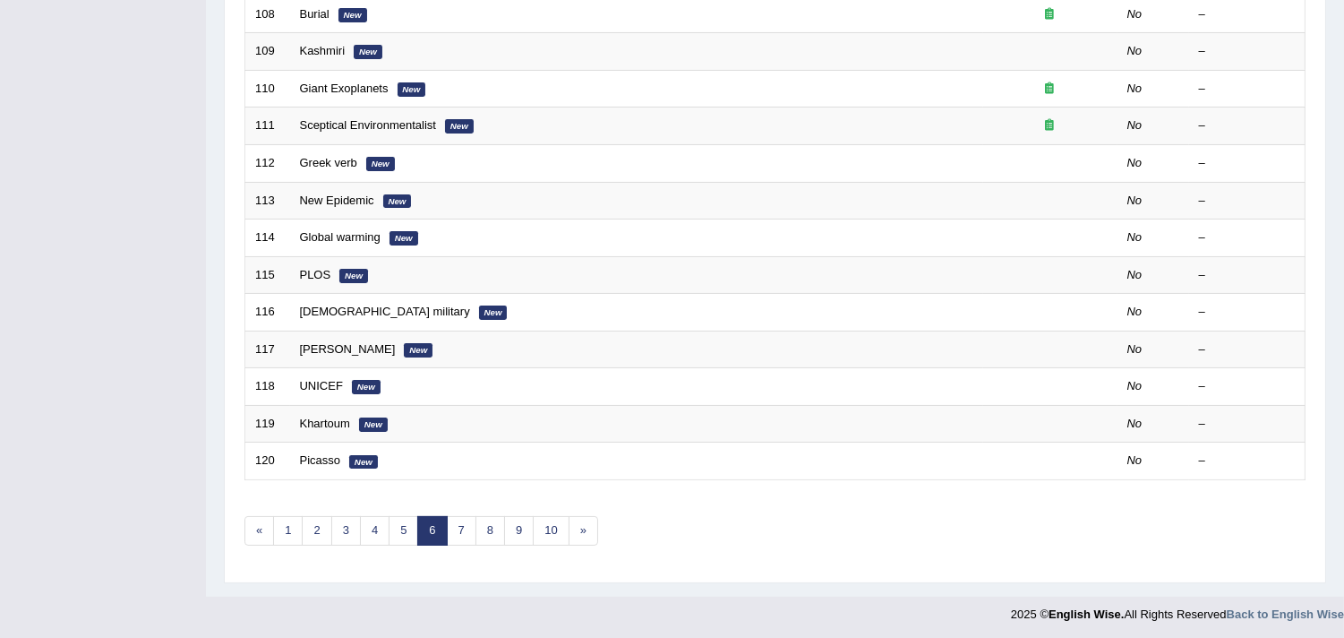
scroll to position [548, 0]
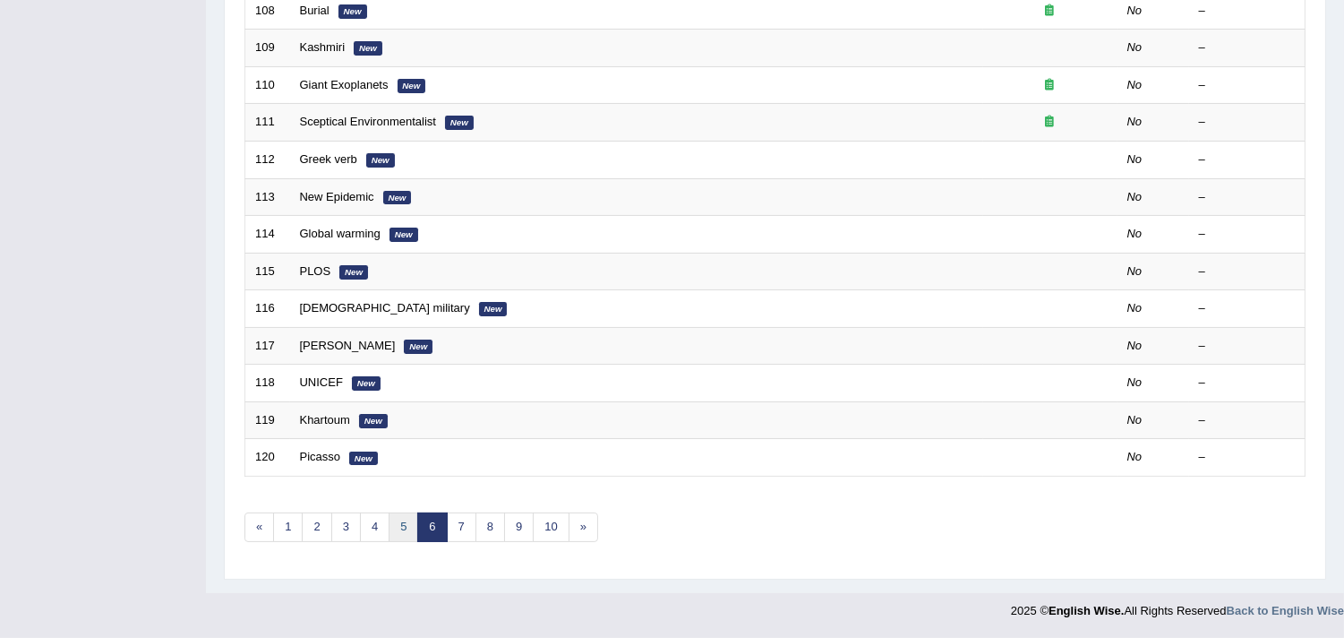
click at [401, 520] on link "5" at bounding box center [404, 527] width 30 height 30
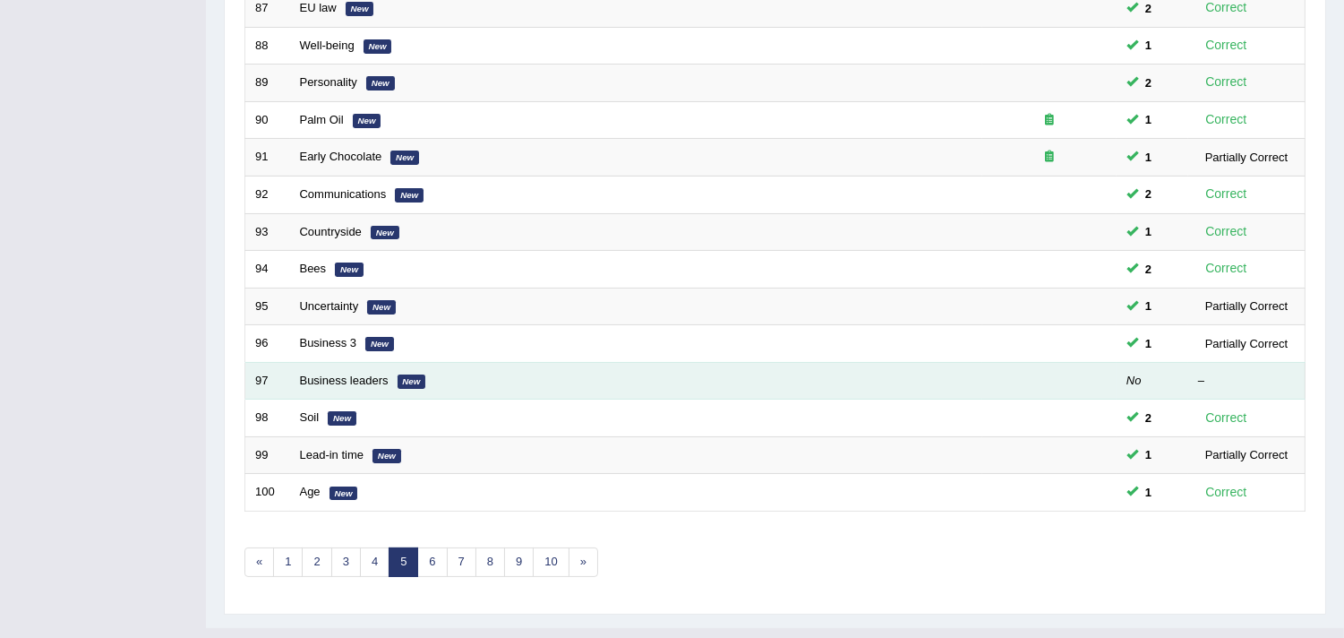
scroll to position [548, 0]
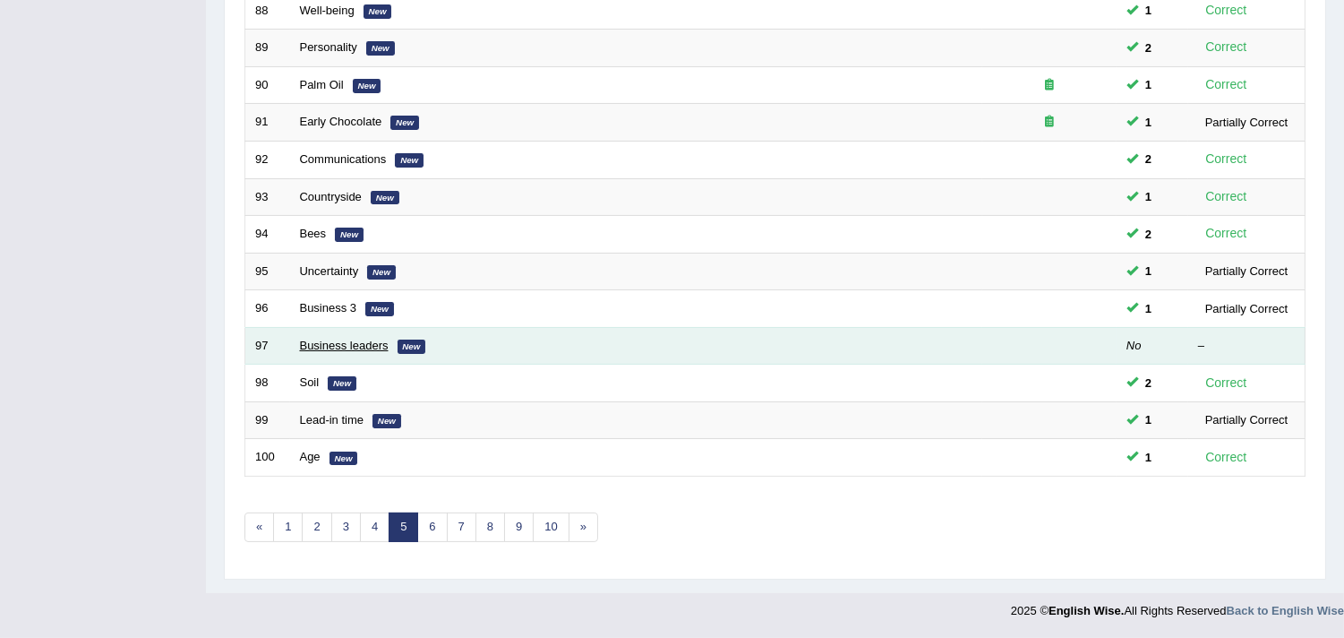
click at [336, 345] on link "Business leaders" at bounding box center [344, 345] width 89 height 13
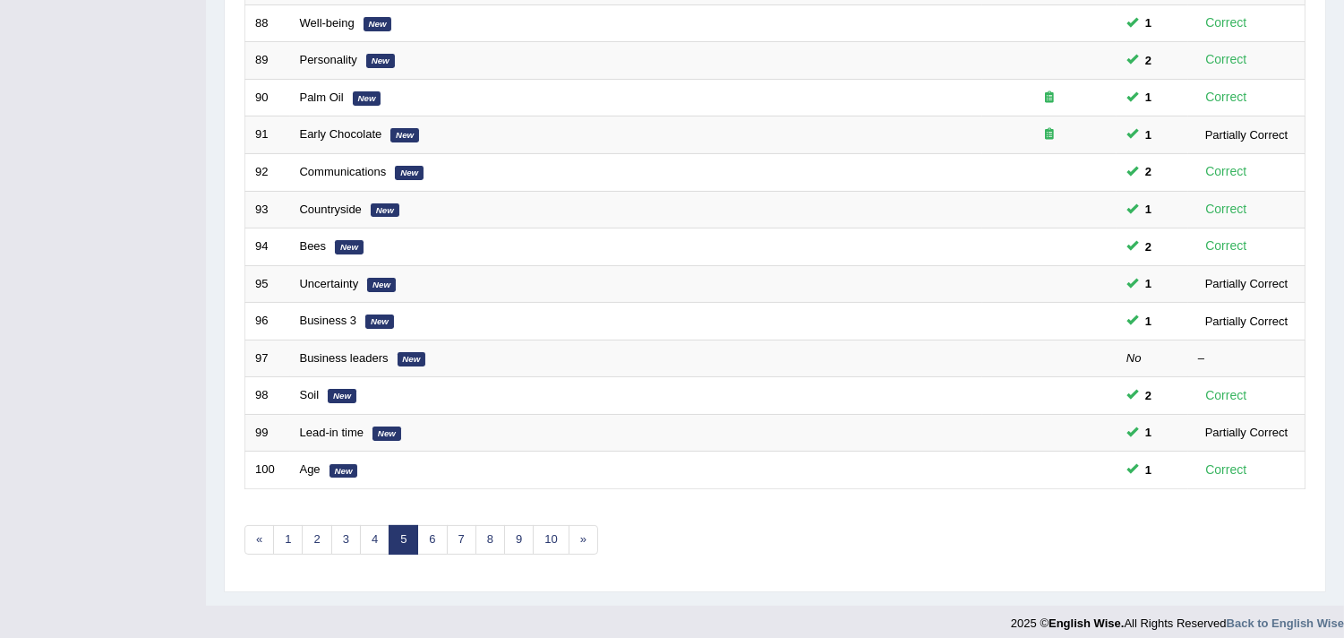
scroll to position [536, 0]
click at [431, 541] on link "6" at bounding box center [432, 540] width 30 height 30
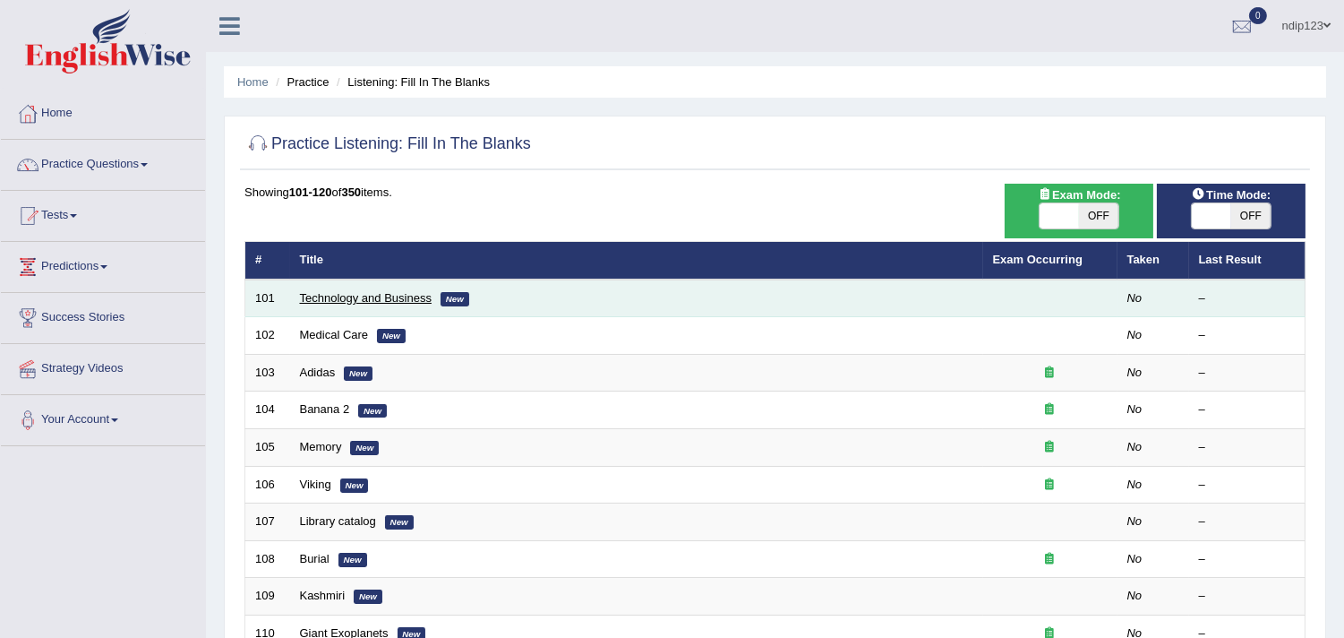
click at [321, 298] on link "Technology and Business" at bounding box center [366, 297] width 132 height 13
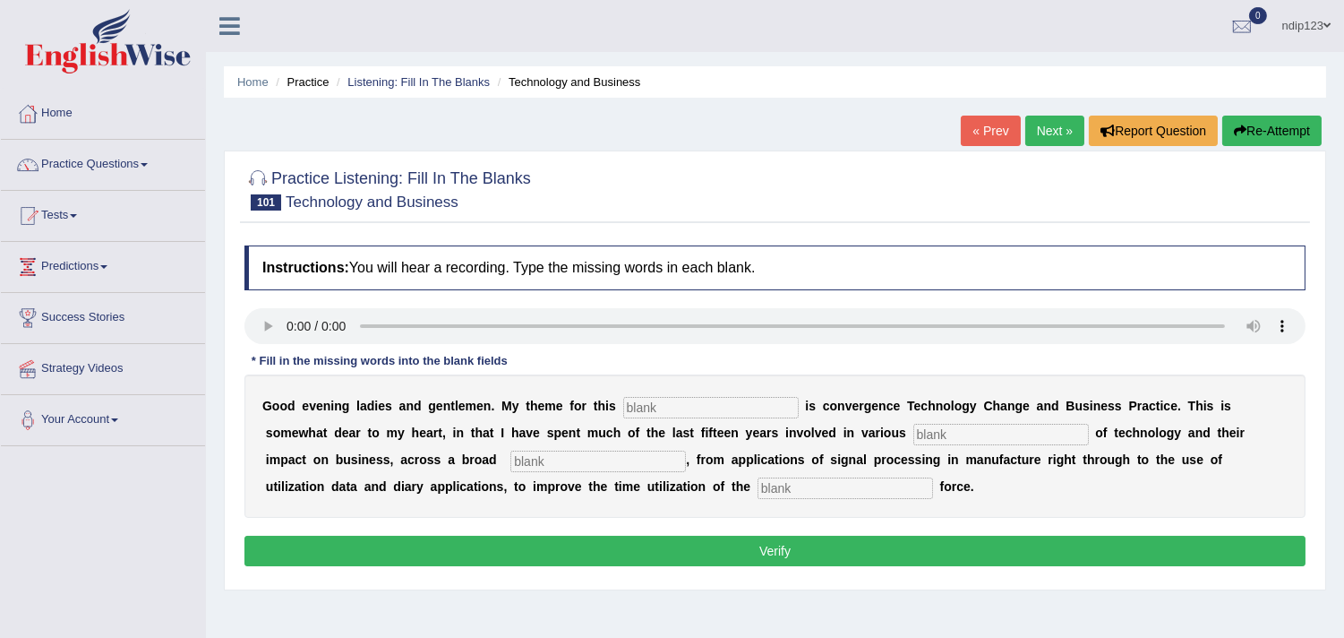
click at [646, 406] on input "text" at bounding box center [711, 407] width 176 height 21
type input "session"
click at [935, 431] on input "text" at bounding box center [1002, 434] width 176 height 21
type input "aspects"
click at [623, 461] on input "text" at bounding box center [599, 460] width 176 height 21
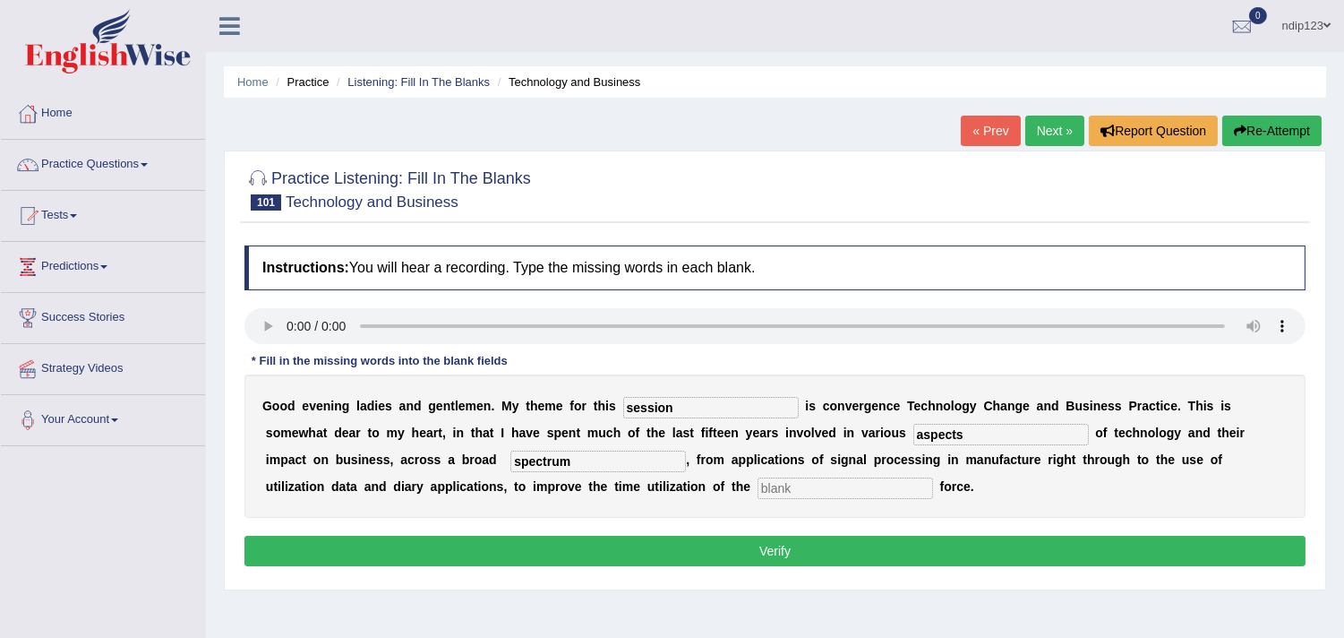
type input "spectrum"
click at [764, 488] on input "text" at bounding box center [846, 487] width 176 height 21
type input "sales"
click at [784, 548] on button "Verify" at bounding box center [775, 551] width 1061 height 30
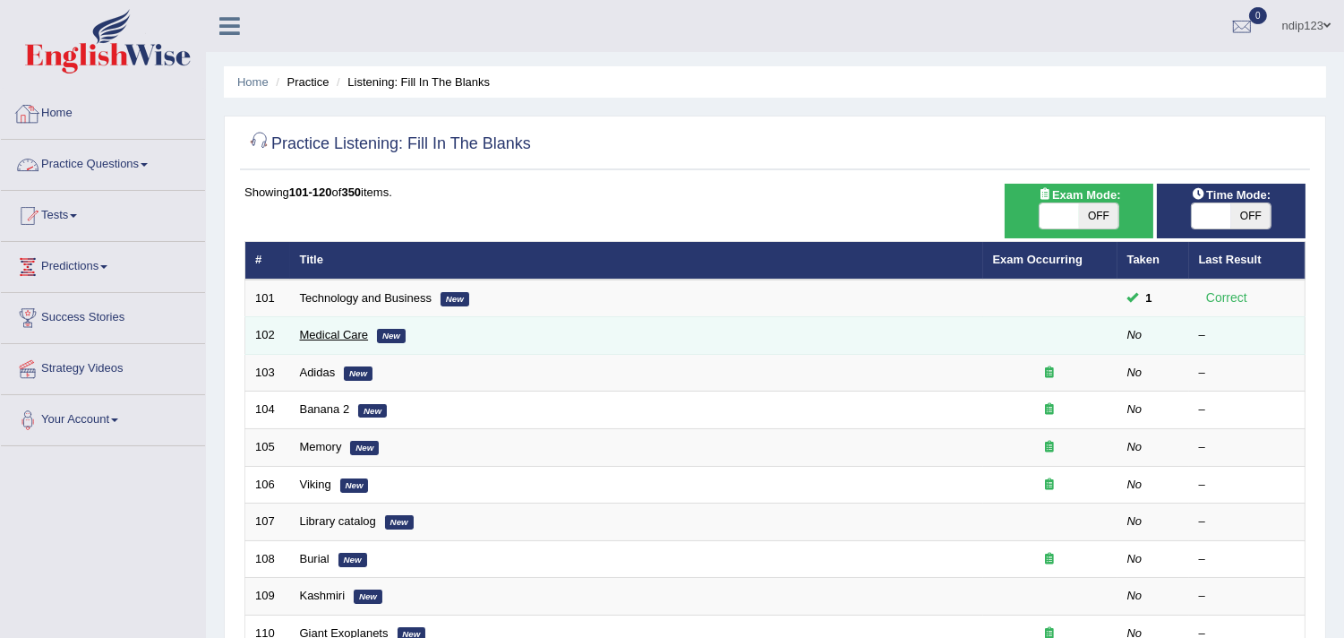
click at [333, 336] on link "Medical Care" at bounding box center [334, 334] width 69 height 13
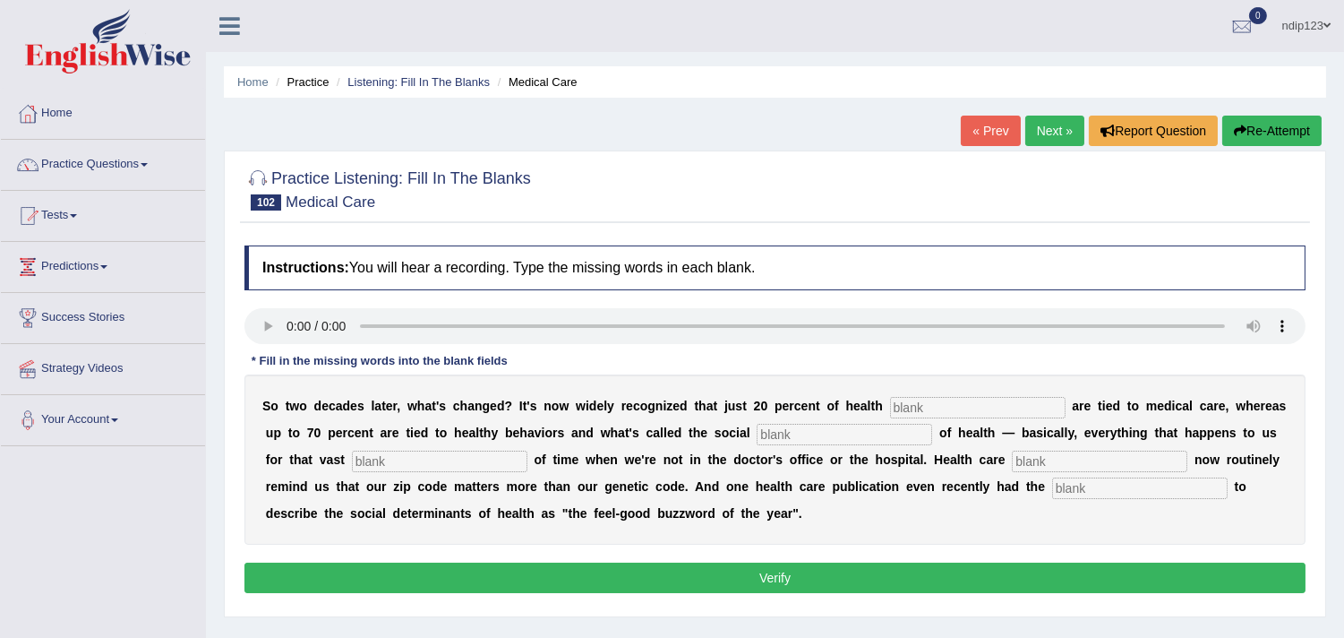
click at [903, 405] on input "text" at bounding box center [978, 407] width 176 height 21
type input "outcome"
click at [789, 430] on input "text" at bounding box center [845, 434] width 176 height 21
type input "determinant"
click at [442, 457] on input "text" at bounding box center [440, 460] width 176 height 21
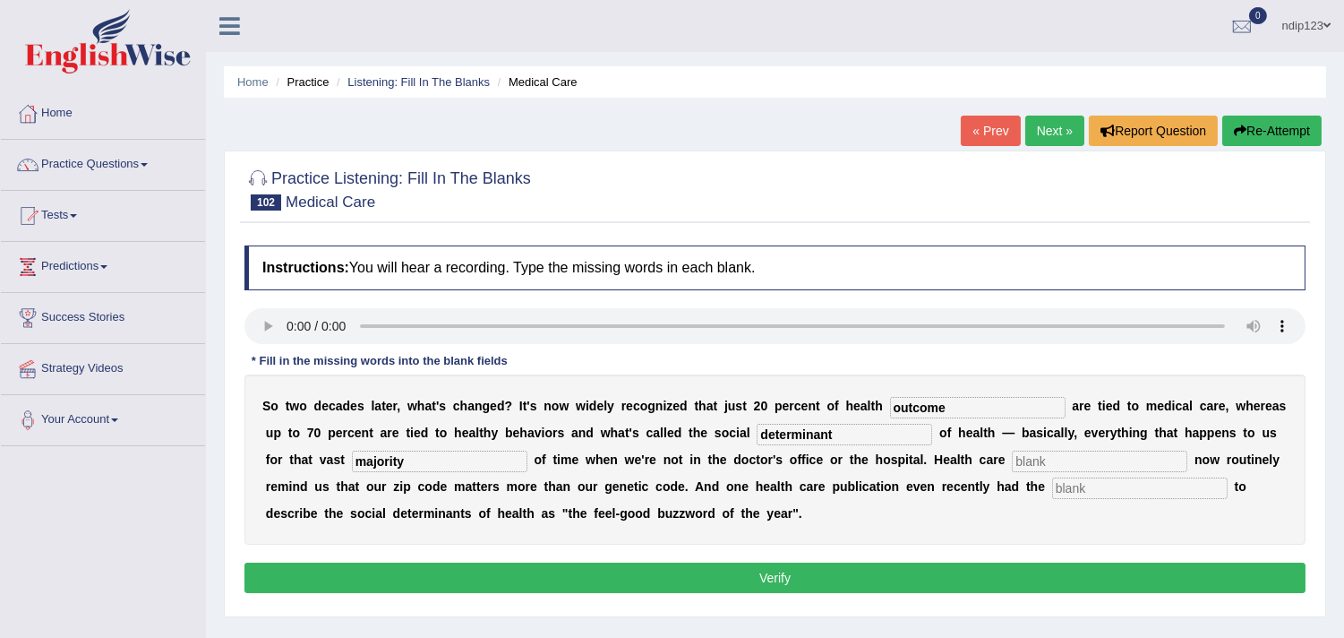
type input "majority"
click at [1042, 460] on input "text" at bounding box center [1100, 460] width 176 height 21
type input "executive"
click at [1066, 490] on input "text" at bounding box center [1140, 487] width 176 height 21
type input "audacity"
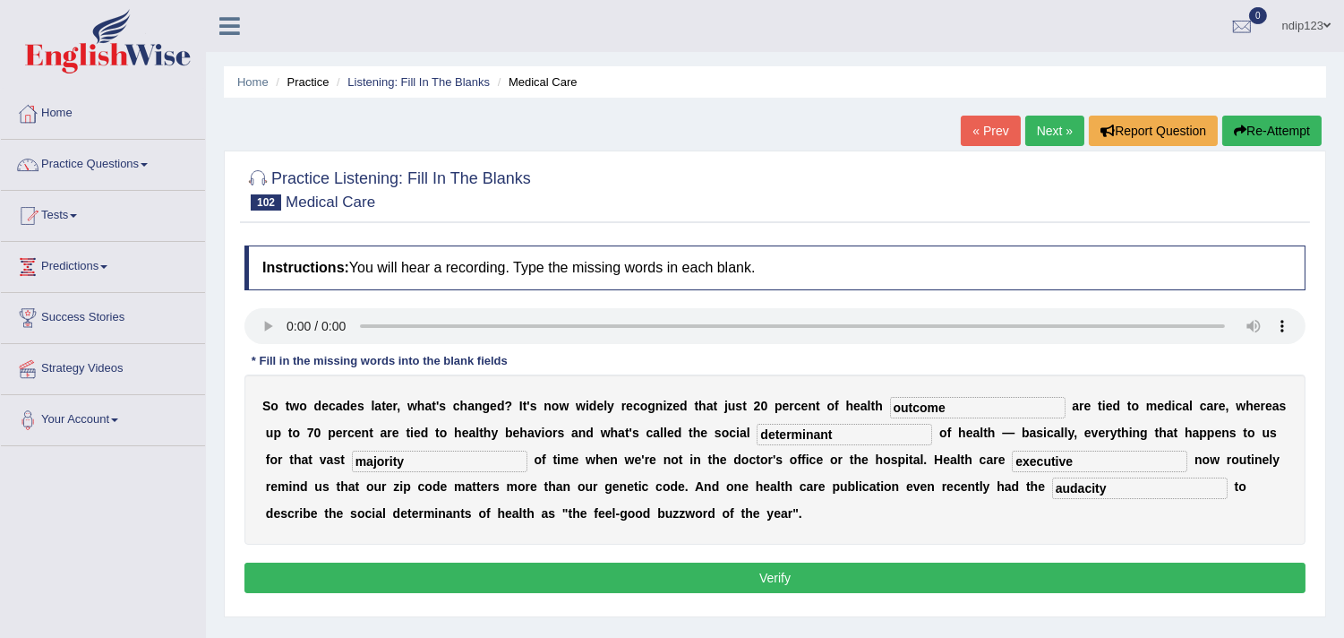
click at [801, 579] on button "Verify" at bounding box center [775, 577] width 1061 height 30
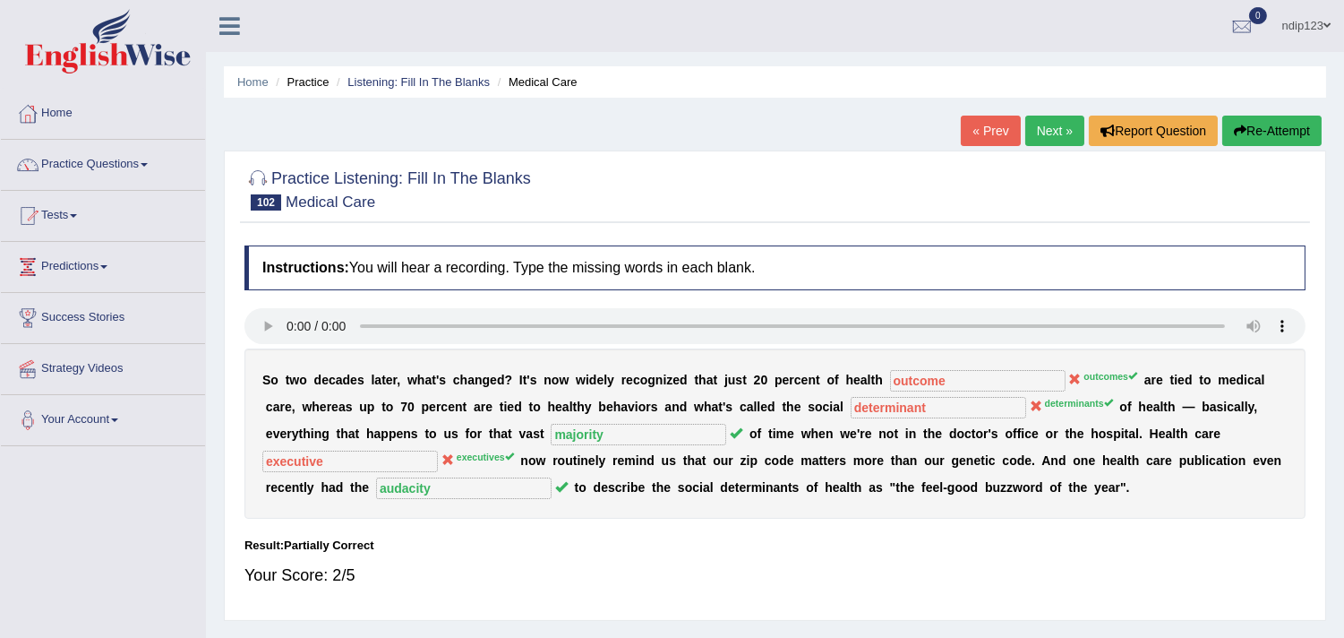
drag, startPoint x: 1275, startPoint y: 125, endPoint x: 1180, endPoint y: 145, distance: 97.8
click at [1274, 129] on button "Re-Attempt" at bounding box center [1272, 131] width 99 height 30
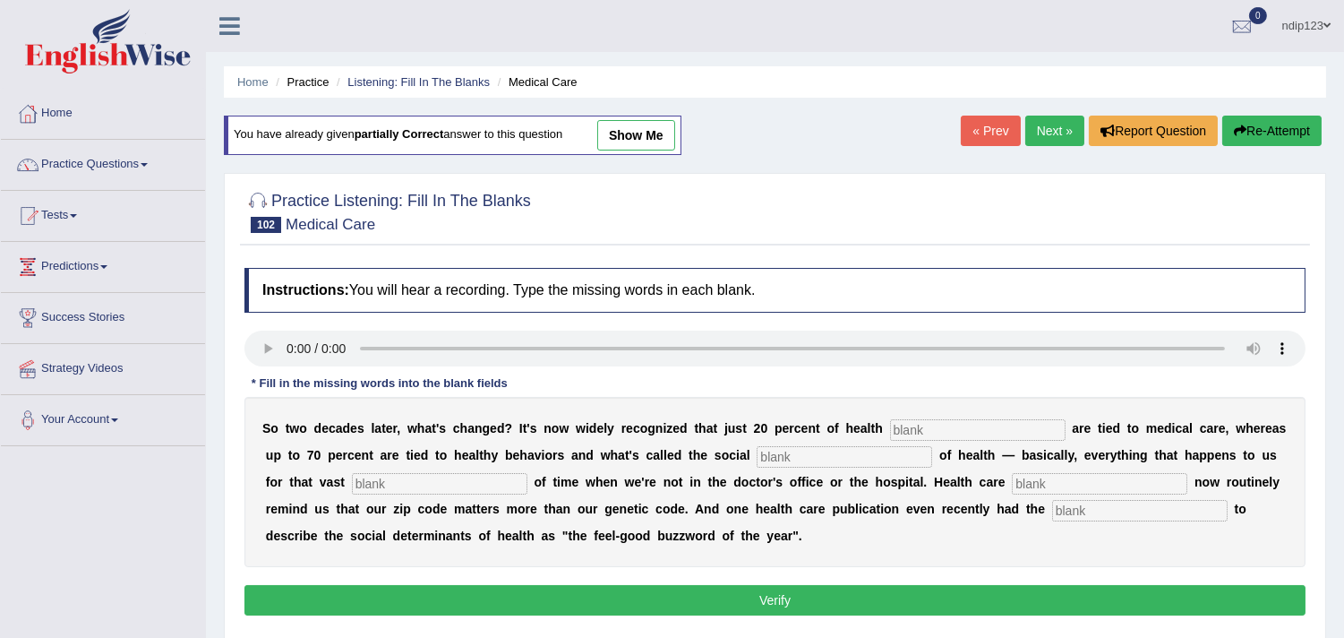
click at [1114, 508] on input "text" at bounding box center [1140, 510] width 176 height 21
type input "audacity"
click at [1030, 479] on input "text" at bounding box center [1100, 483] width 176 height 21
type input "executives"
click at [500, 473] on input "text" at bounding box center [440, 483] width 176 height 21
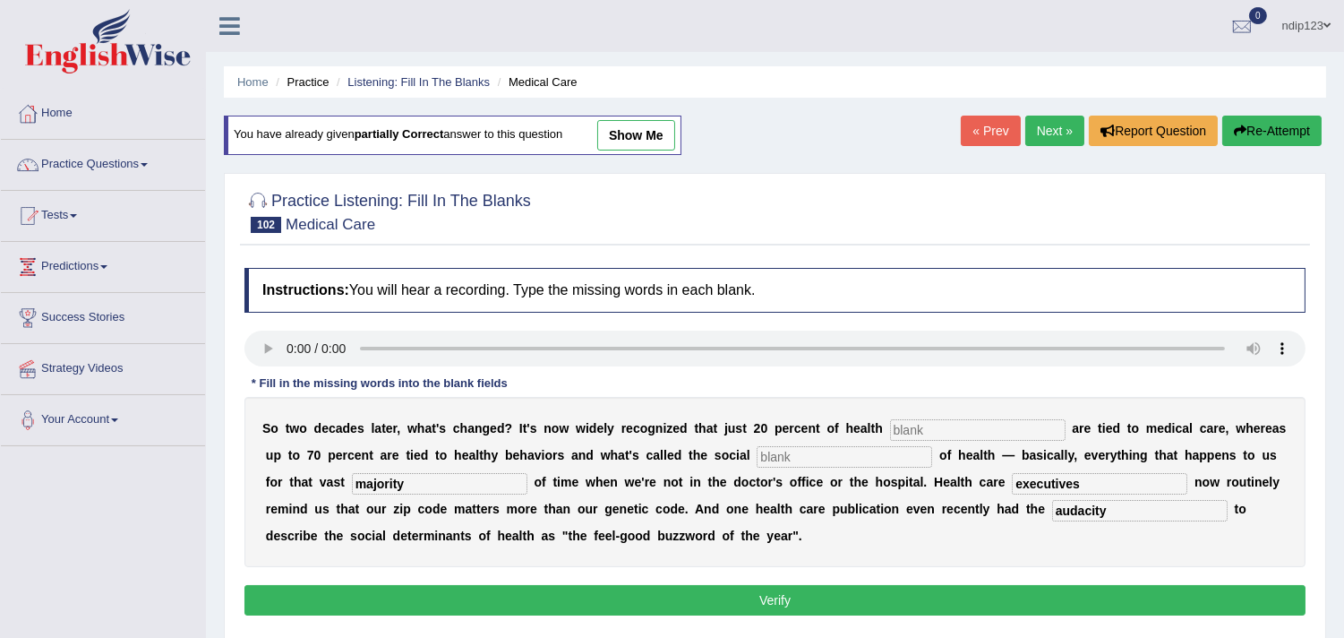
type input "majority"
click at [802, 453] on input "text" at bounding box center [845, 456] width 176 height 21
type input "determinants"
click at [926, 428] on input "text" at bounding box center [978, 429] width 176 height 21
type input "outcomes"
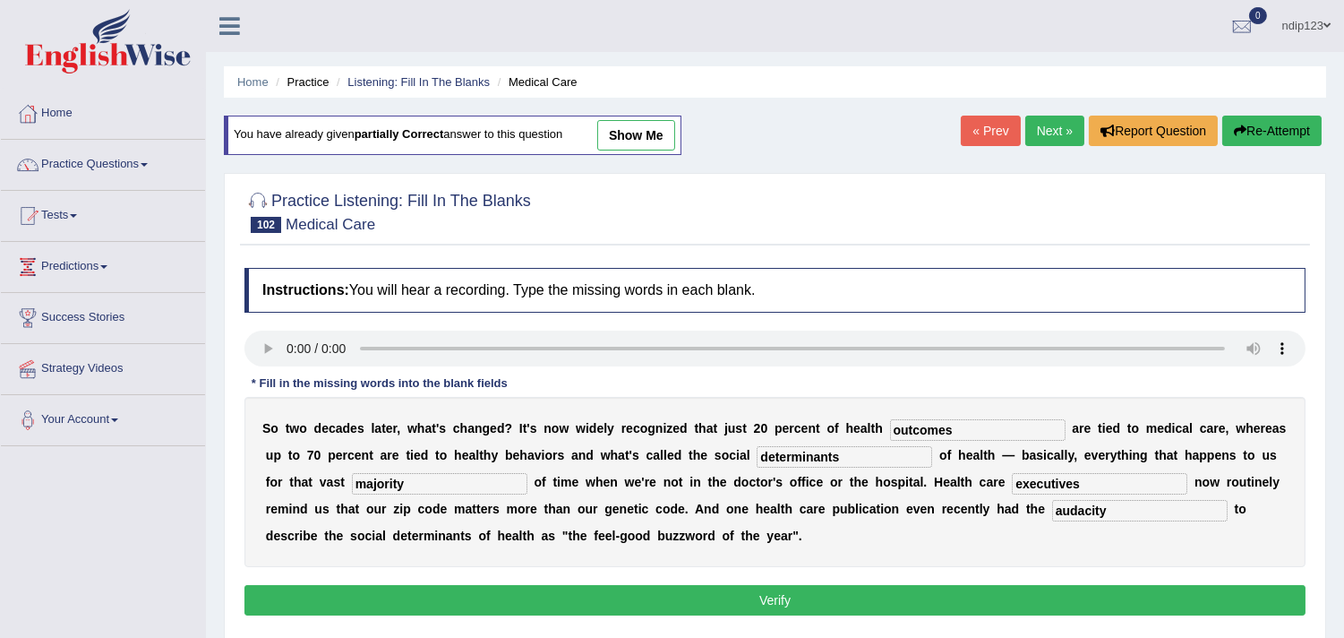
click at [779, 609] on button "Verify" at bounding box center [775, 600] width 1061 height 30
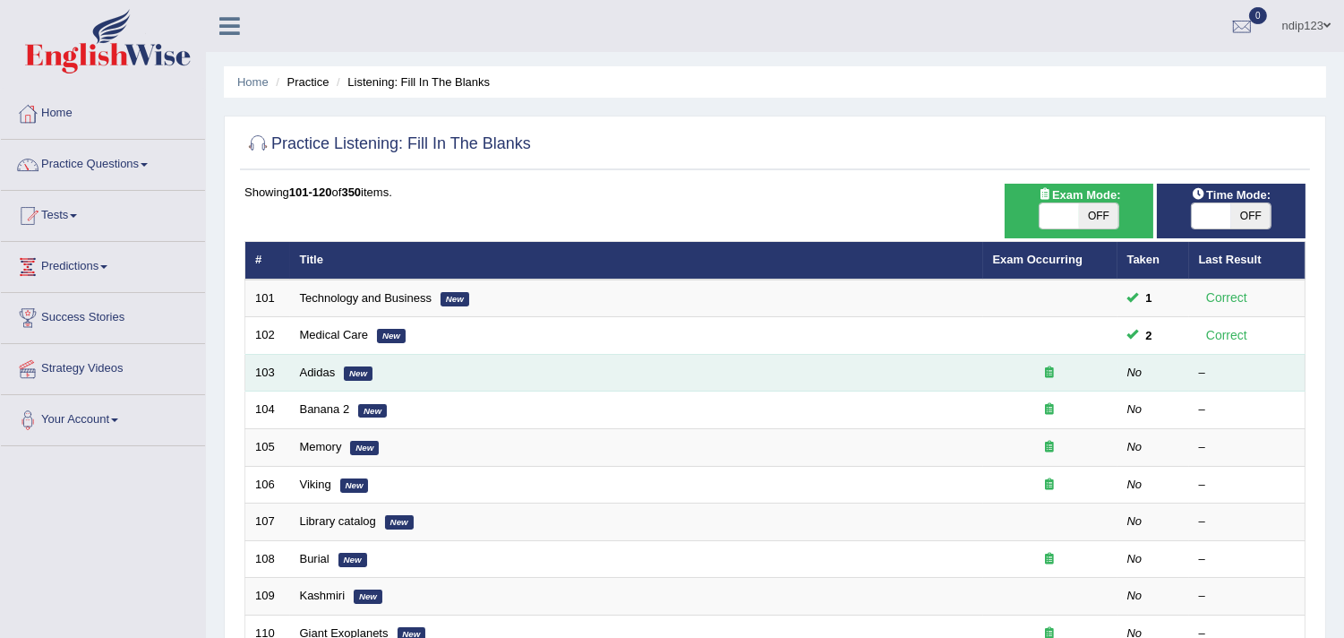
click at [302, 379] on td "Adidas New" at bounding box center [636, 373] width 693 height 38
click at [318, 373] on link "Adidas" at bounding box center [318, 371] width 36 height 13
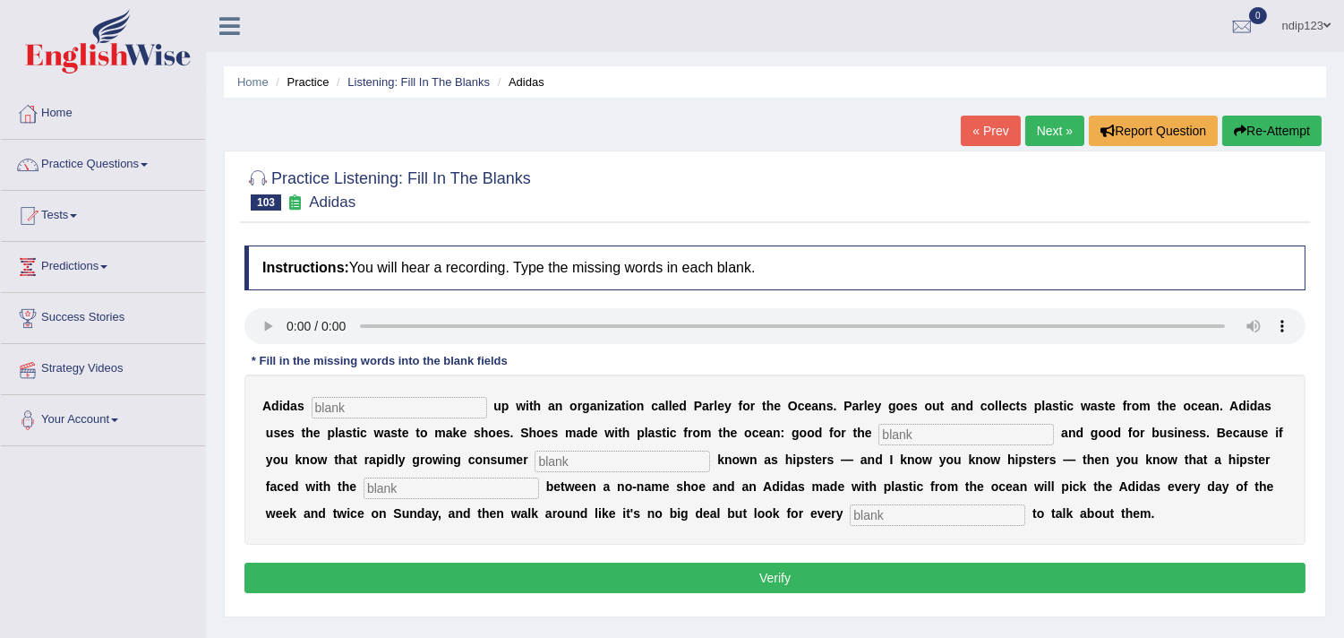
click at [355, 403] on input "text" at bounding box center [400, 407] width 176 height 21
type input "teamed"
click at [914, 433] on input "text" at bounding box center [967, 434] width 176 height 21
type input "environment"
click at [583, 459] on input "text" at bounding box center [623, 460] width 176 height 21
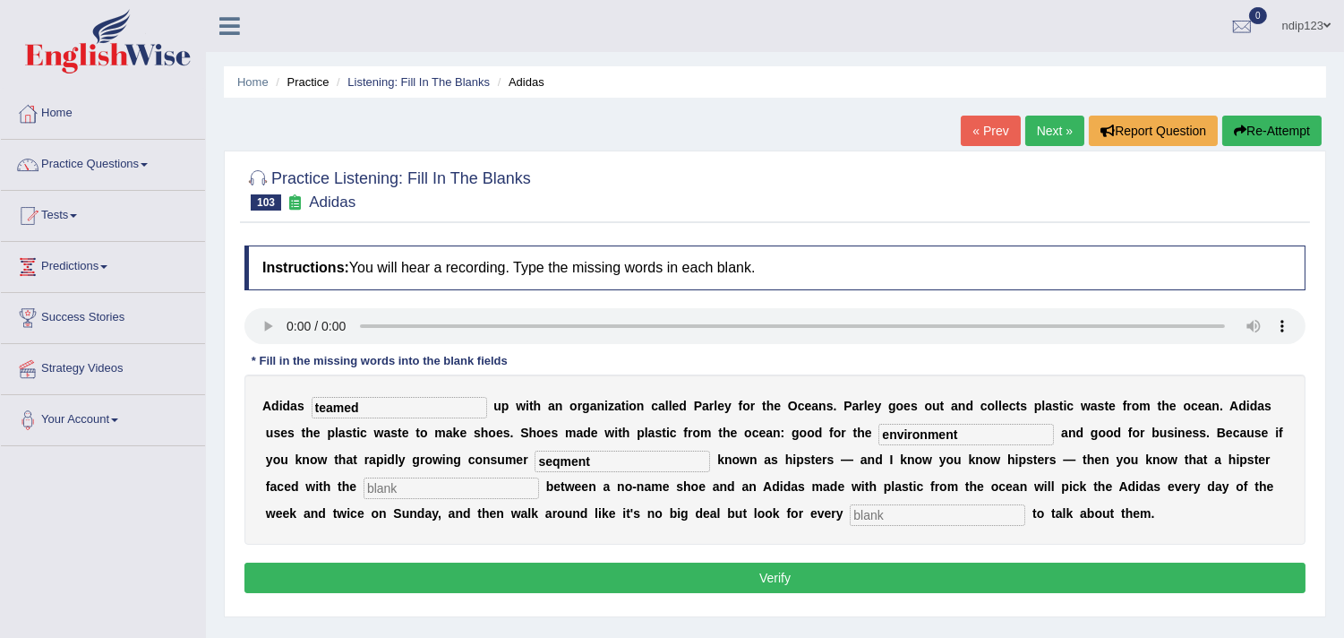
type input "seqment"
click at [489, 489] on input "text" at bounding box center [452, 487] width 176 height 21
click at [372, 488] on input "coices" at bounding box center [452, 487] width 176 height 21
type input "choices"
click at [897, 514] on input "text" at bounding box center [938, 514] width 176 height 21
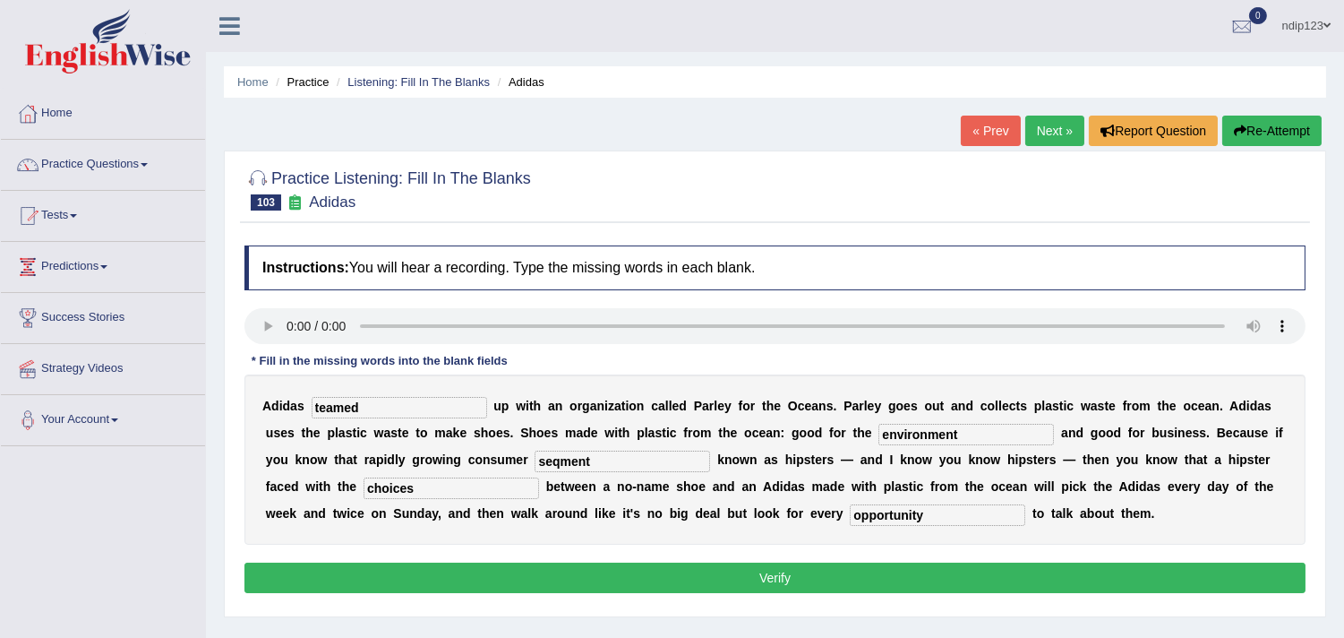
type input "opportunity"
click at [561, 462] on input "seqment" at bounding box center [623, 460] width 176 height 21
click at [598, 459] on input "segment" at bounding box center [623, 460] width 176 height 21
type input "segments"
click at [784, 579] on button "Verify" at bounding box center [775, 577] width 1061 height 30
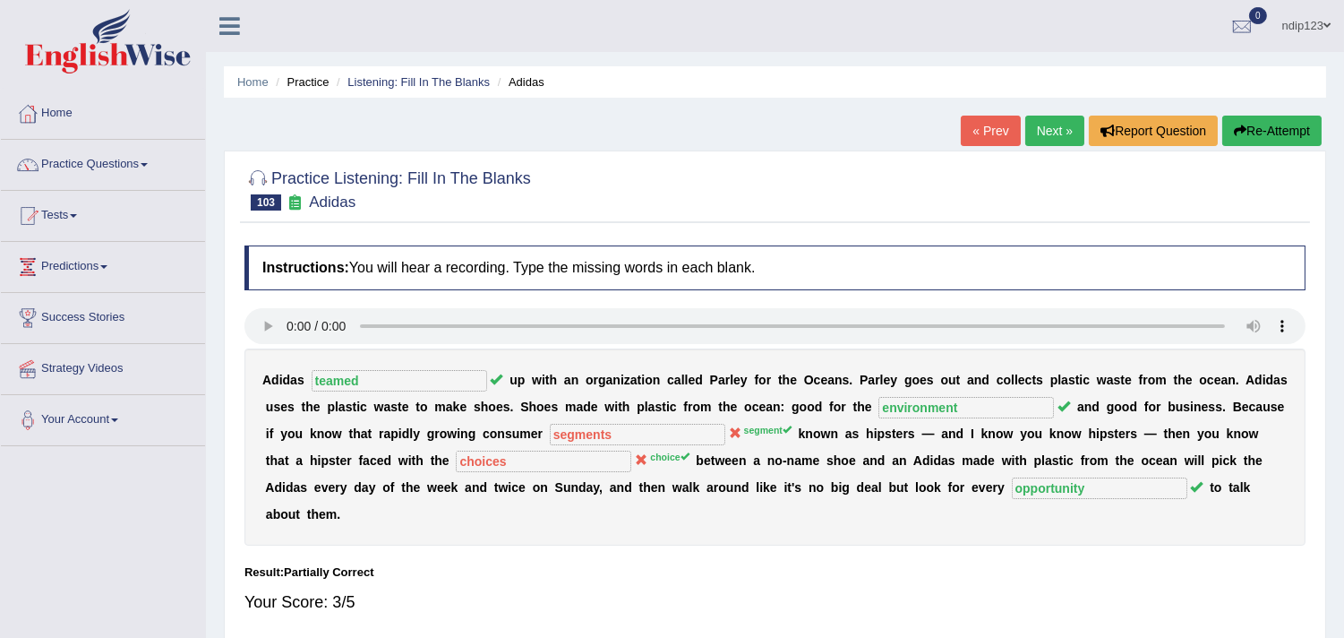
click at [1272, 133] on button "Re-Attempt" at bounding box center [1272, 131] width 99 height 30
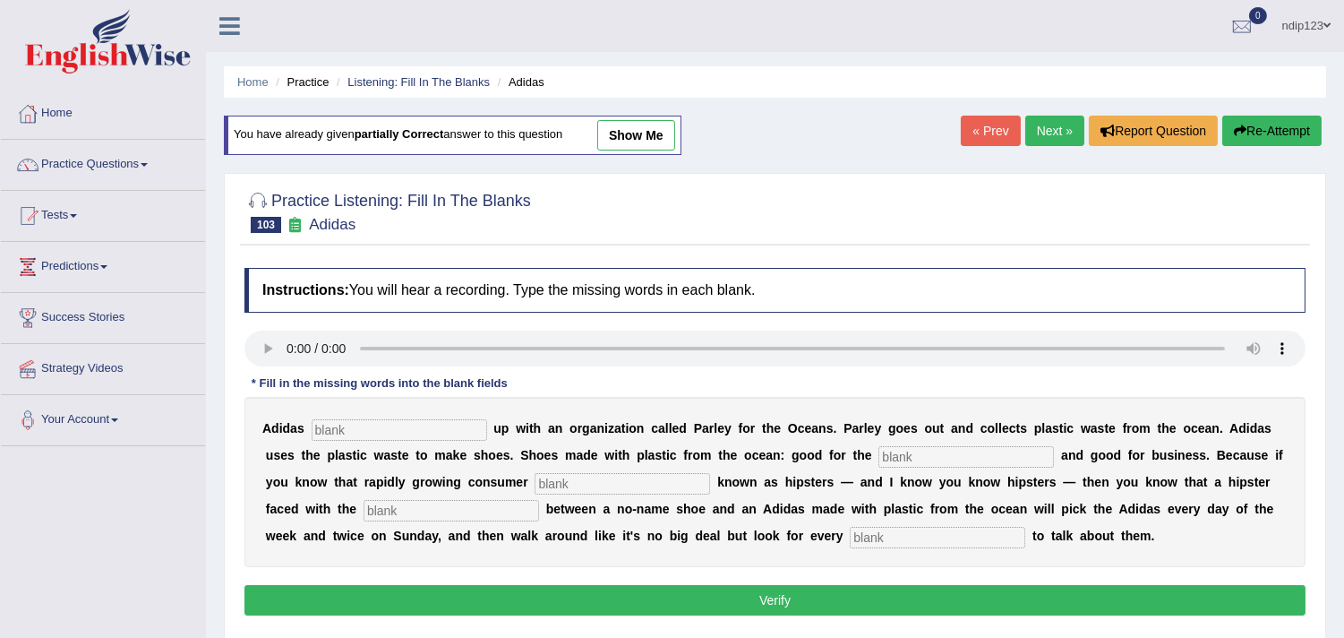
click at [347, 424] on input "text" at bounding box center [400, 429] width 176 height 21
type input "teamed"
click at [909, 454] on input "text" at bounding box center [967, 456] width 176 height 21
type input "environment"
click at [576, 477] on input "text" at bounding box center [623, 483] width 176 height 21
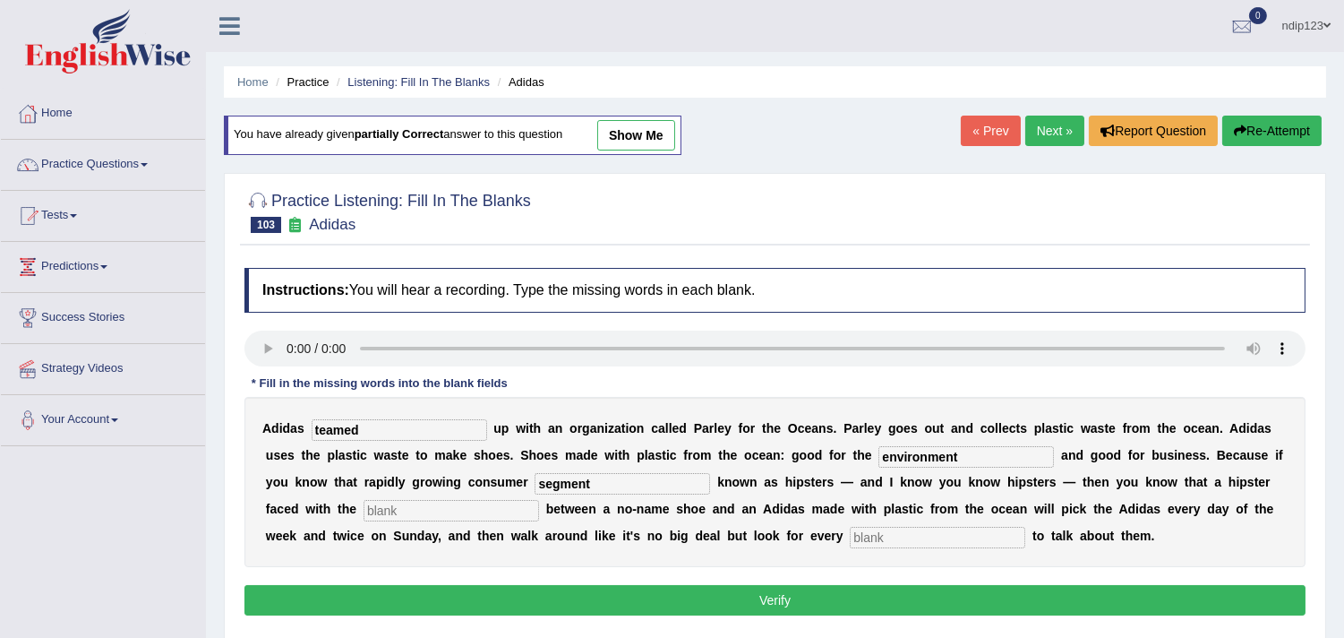
type input "segment"
click at [459, 507] on input "text" at bounding box center [452, 510] width 176 height 21
type input "choice"
click at [887, 537] on input "text" at bounding box center [938, 537] width 176 height 21
type input "opportunity"
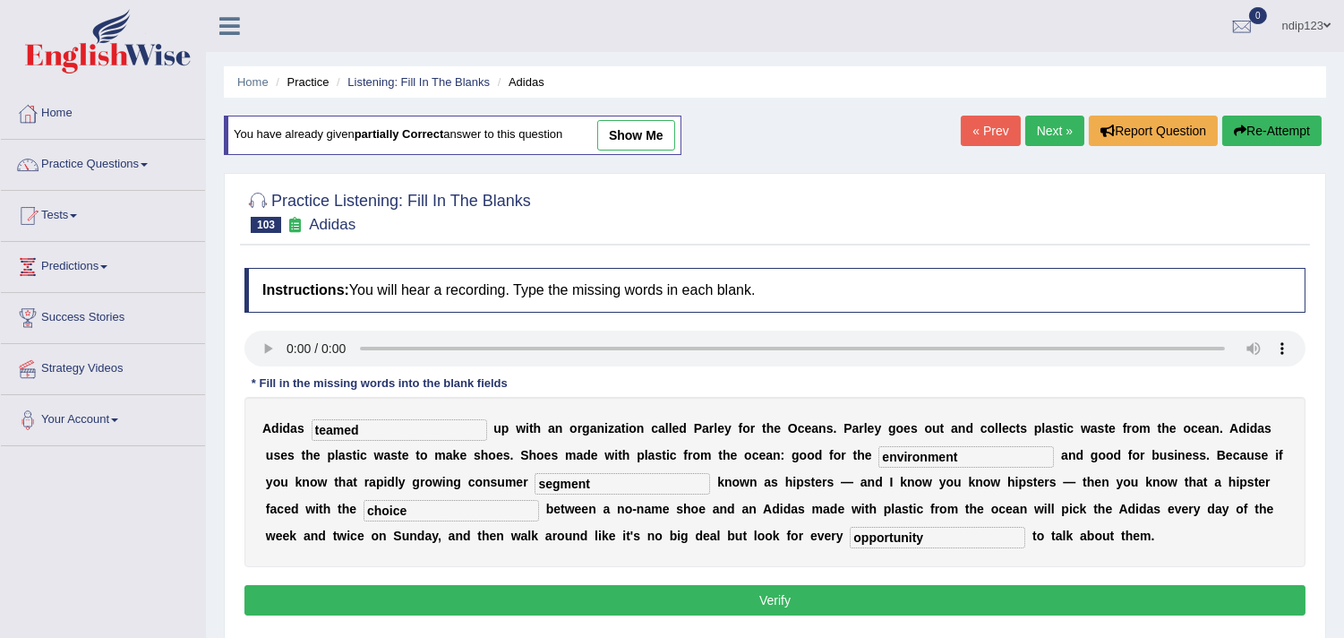
click at [771, 597] on button "Verify" at bounding box center [775, 600] width 1061 height 30
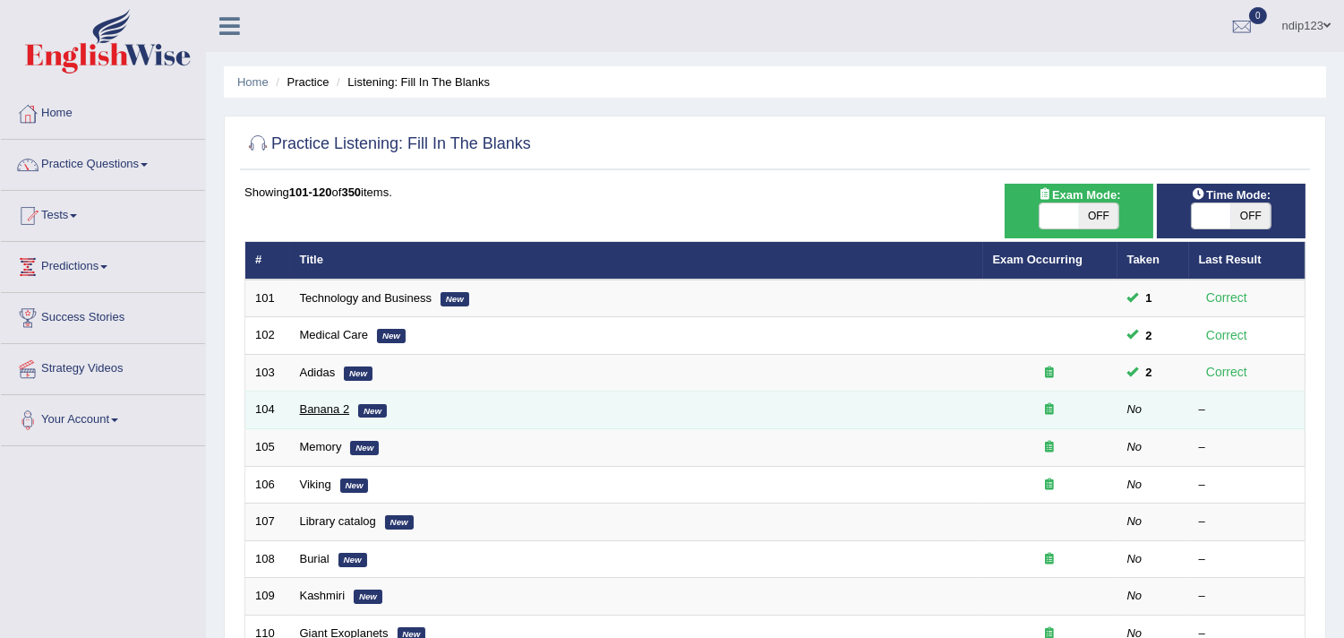
click at [329, 413] on link "Banana 2" at bounding box center [325, 408] width 50 height 13
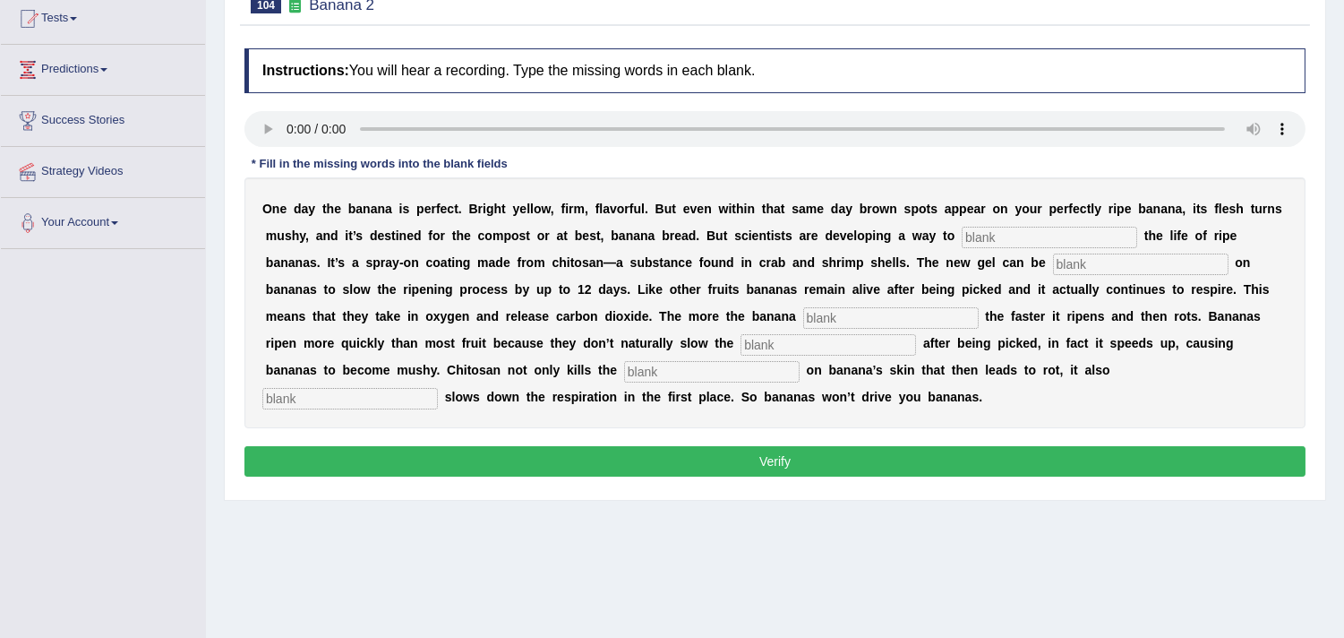
scroll to position [199, 0]
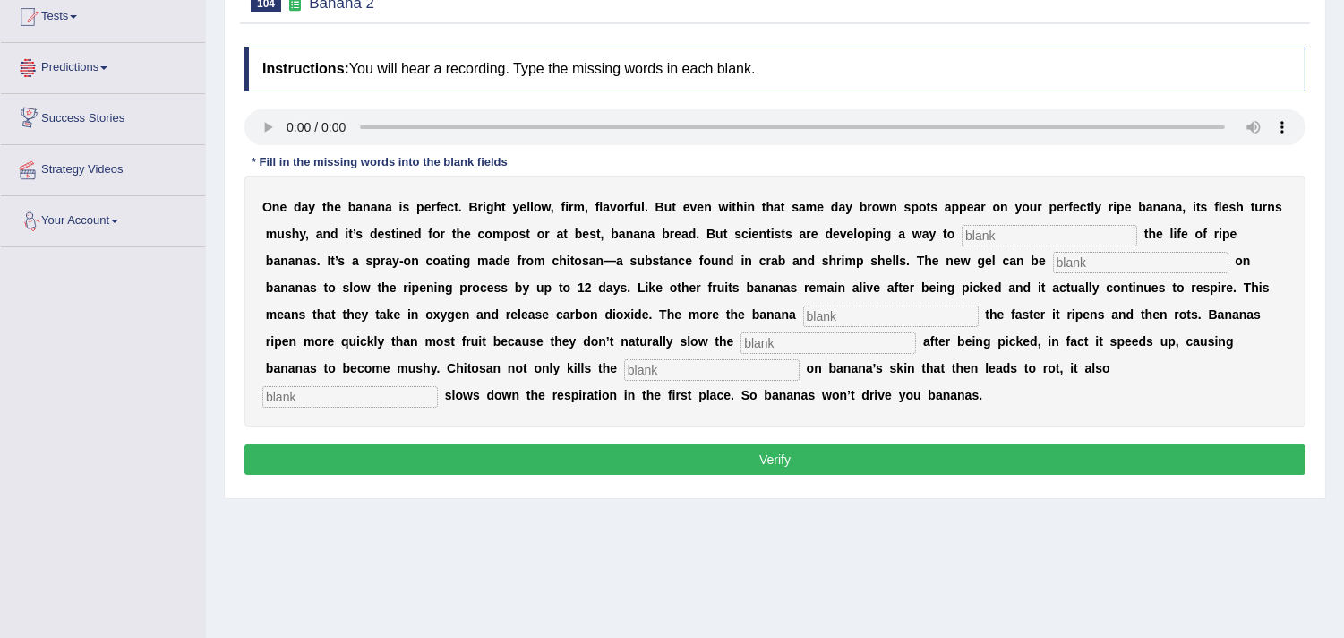
click at [328, 386] on input "text" at bounding box center [350, 396] width 176 height 21
type input "significantly"
click at [998, 230] on input "text" at bounding box center [1050, 235] width 176 height 21
type input "extend"
click at [1077, 260] on input "text" at bounding box center [1141, 262] width 176 height 21
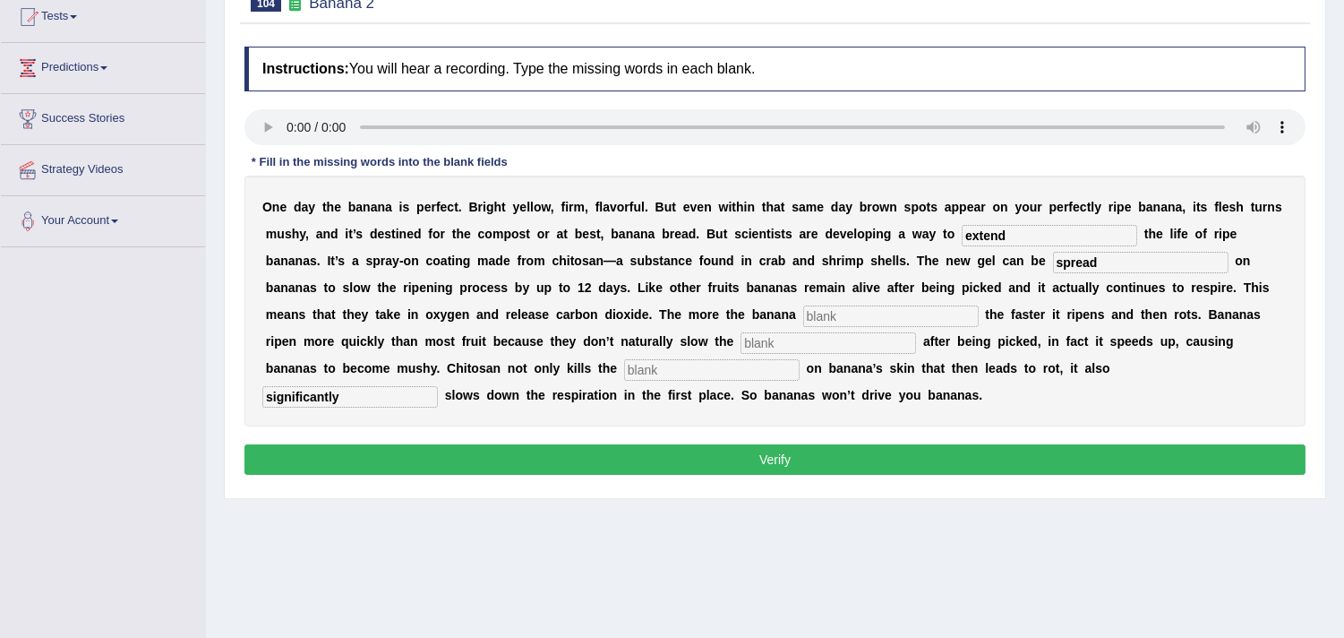
type input "spread"
click at [878, 311] on input "text" at bounding box center [891, 315] width 176 height 21
type input "breeds"
click at [768, 342] on input "text" at bounding box center [829, 342] width 176 height 21
click at [755, 338] on input "rfespiratory" at bounding box center [829, 342] width 176 height 21
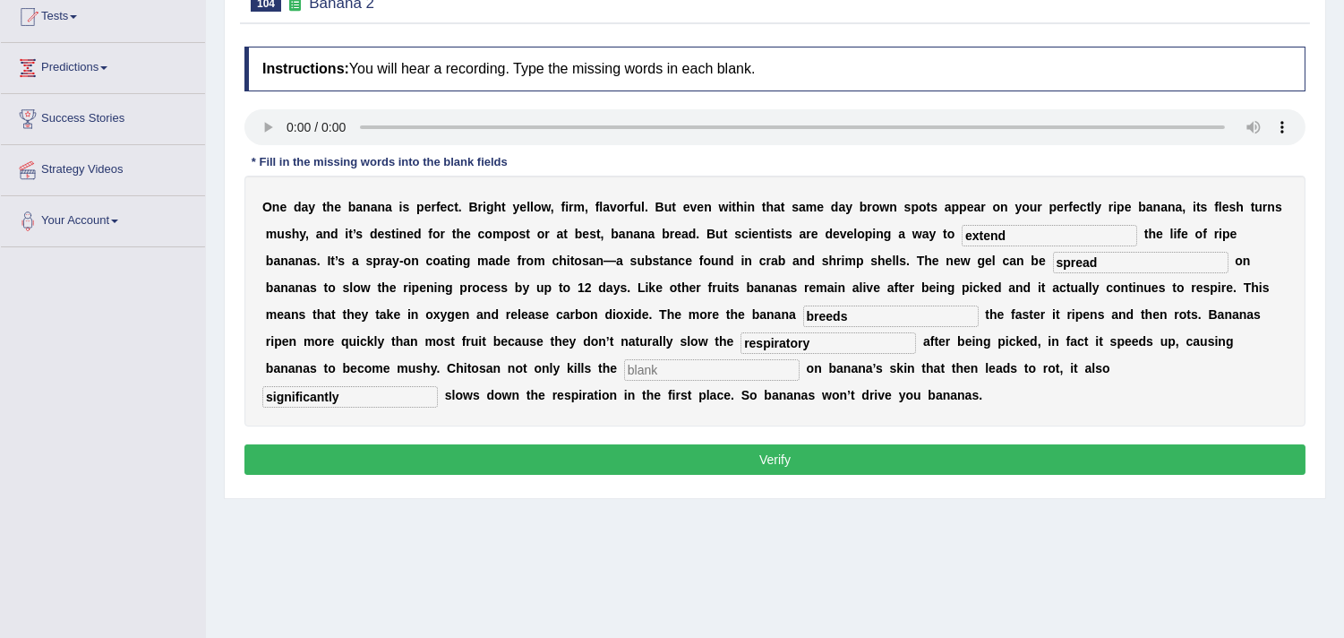
click at [815, 340] on input "respiratory" at bounding box center [829, 342] width 176 height 21
type input "respiration"
click at [673, 359] on input "text" at bounding box center [712, 369] width 176 height 21
type input "bacteria"
click at [854, 316] on input "breeds" at bounding box center [891, 315] width 176 height 21
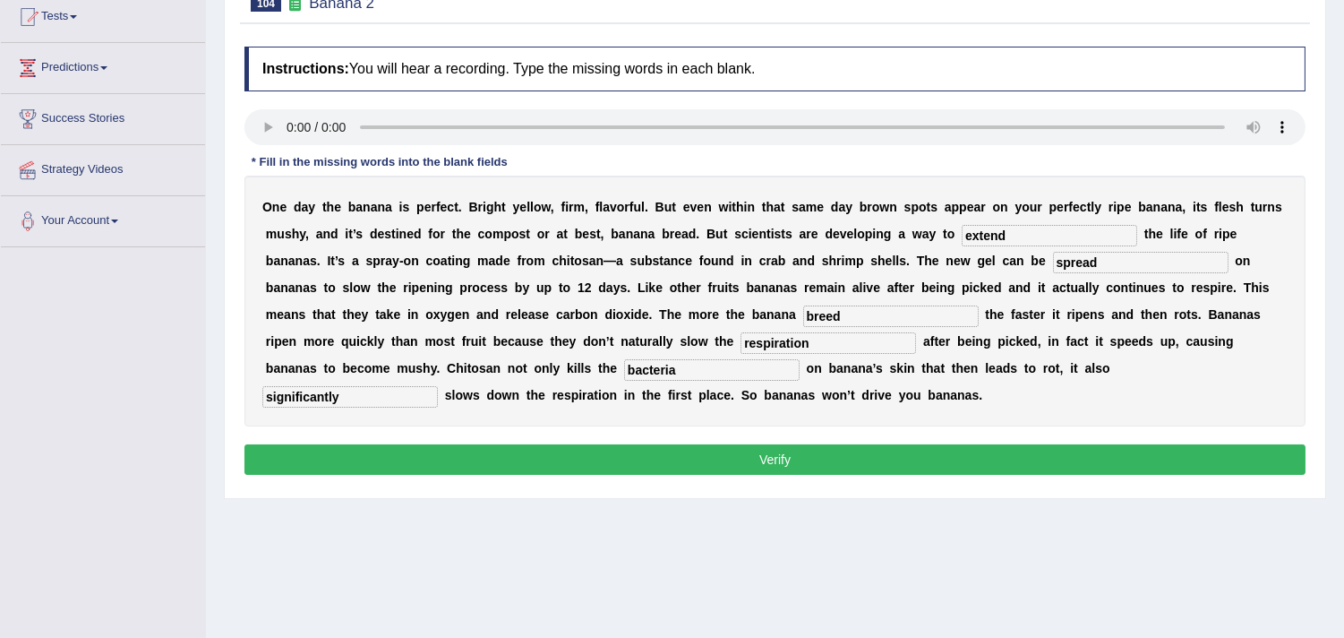
type input "breed"
click at [764, 455] on button "Verify" at bounding box center [775, 459] width 1061 height 30
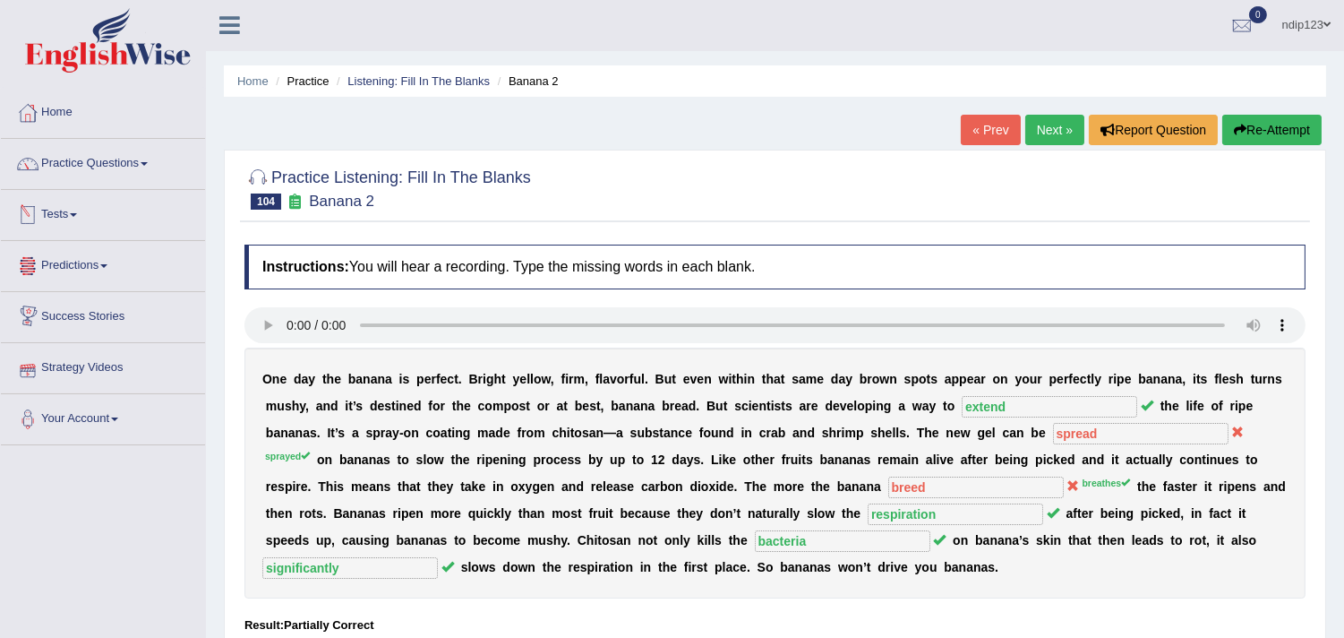
scroll to position [0, 0]
click at [111, 163] on link "Practice Questions" at bounding box center [103, 162] width 204 height 45
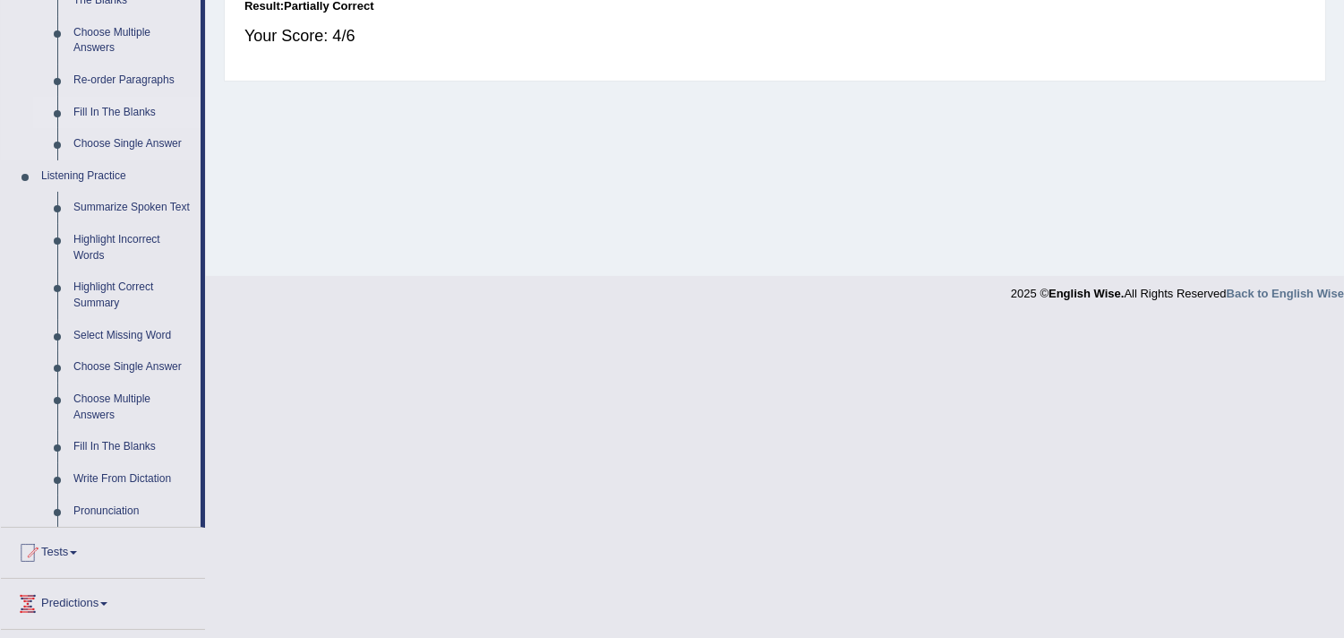
scroll to position [696, 0]
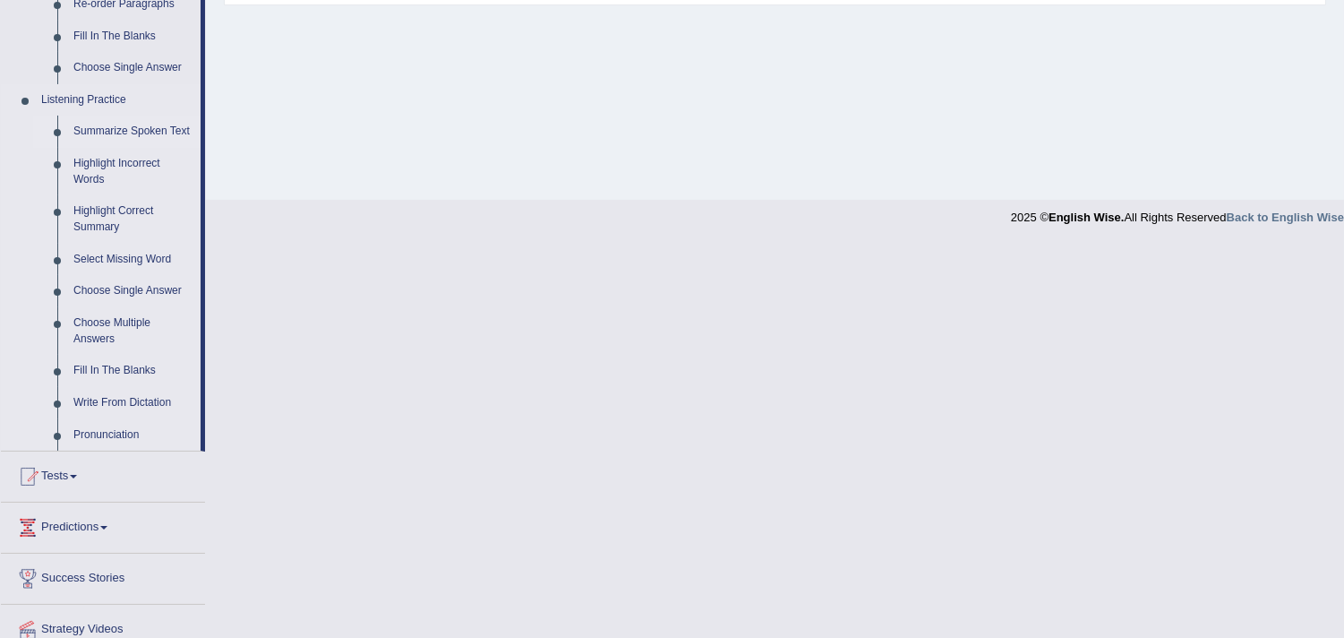
click at [115, 136] on link "Summarize Spoken Text" at bounding box center [132, 132] width 135 height 32
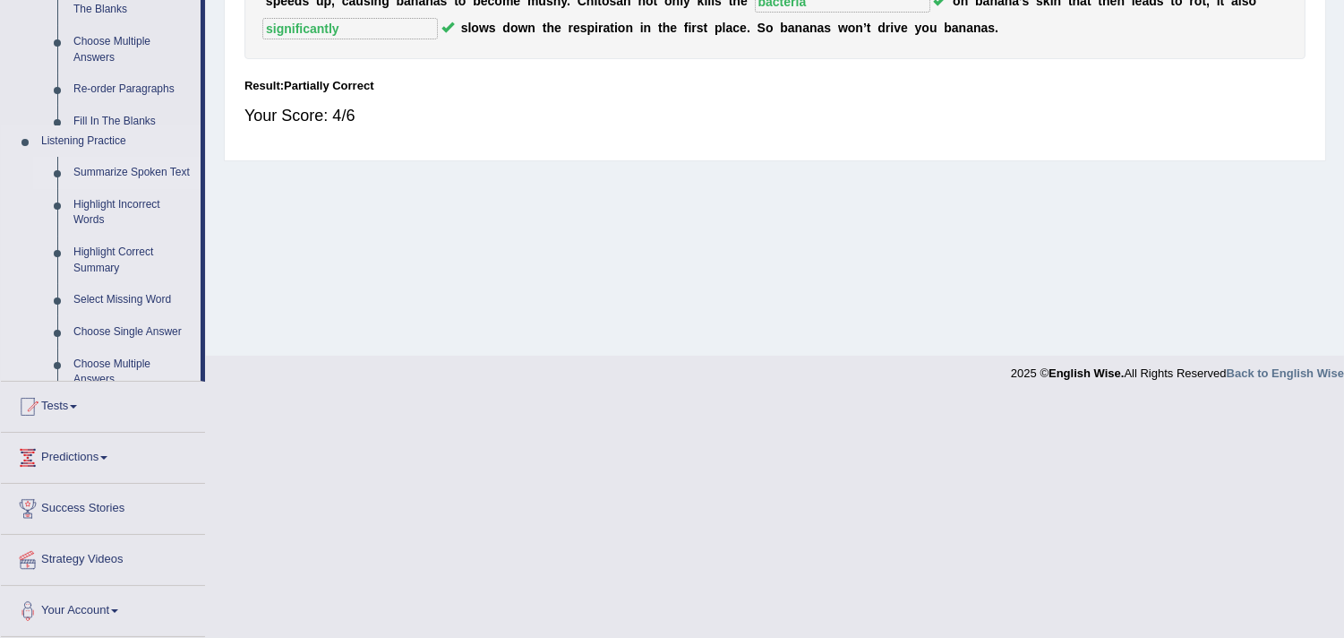
scroll to position [302, 0]
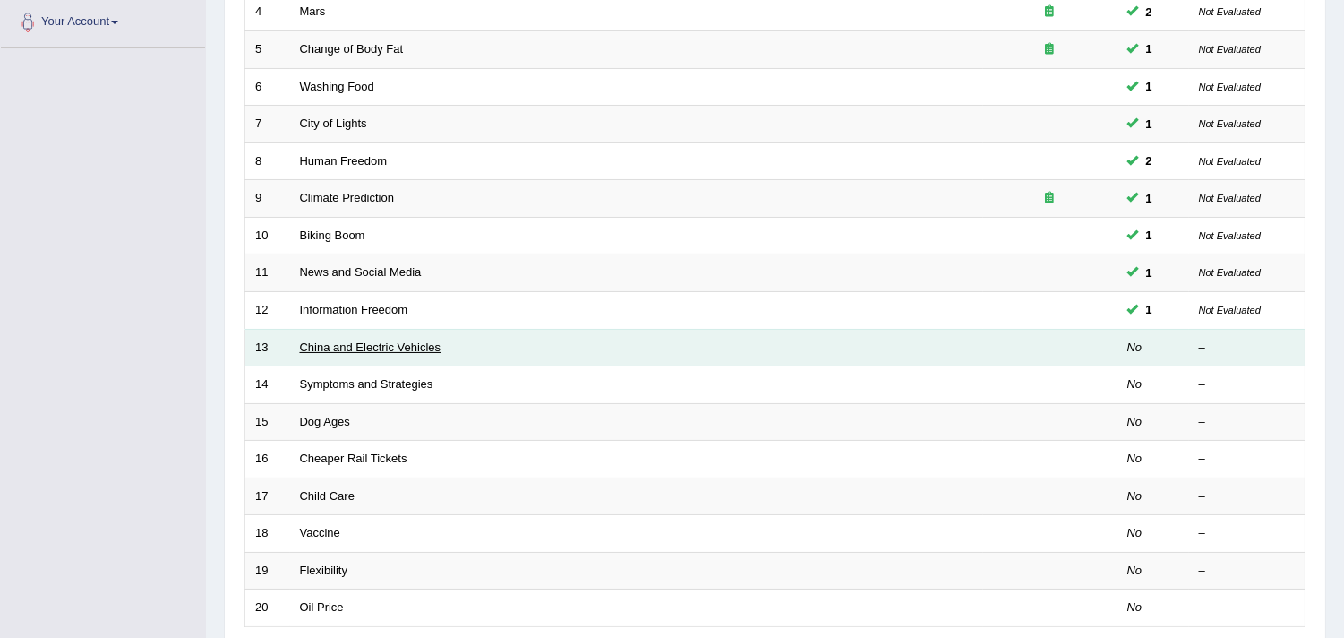
click at [335, 347] on link "China and Electric Vehicles" at bounding box center [371, 346] width 142 height 13
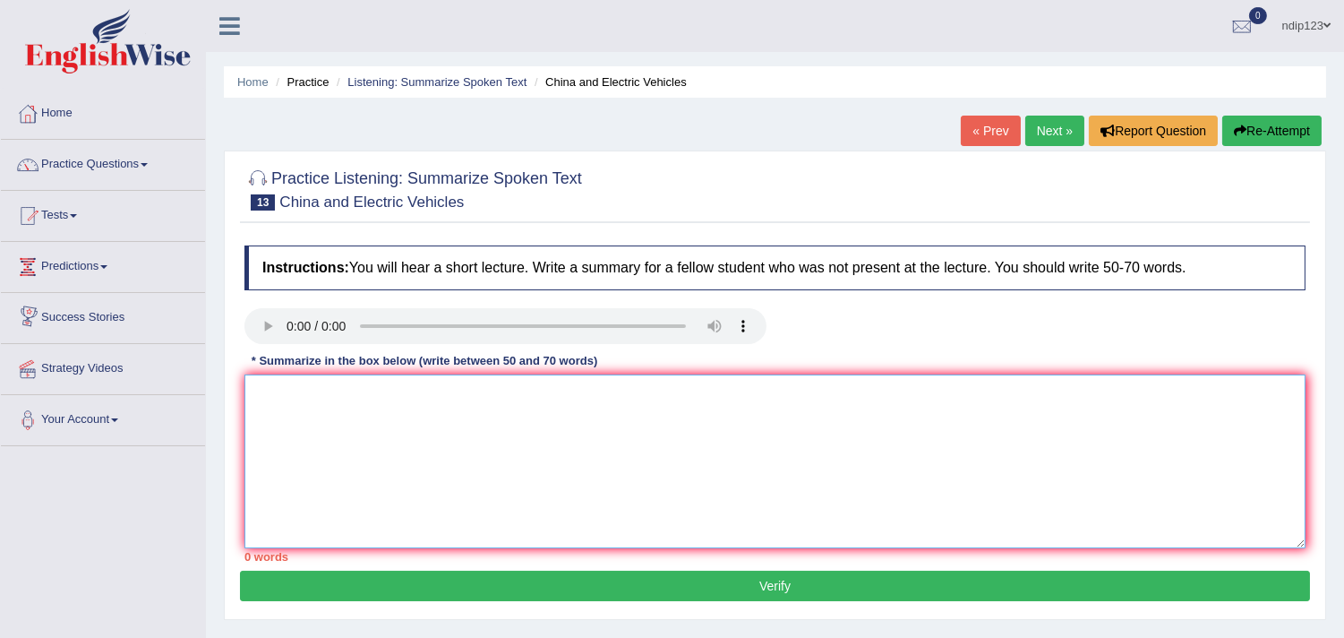
click at [364, 439] on textarea at bounding box center [775, 461] width 1061 height 174
type textarea "t"
click at [1089, 396] on textarea "The speaker provided a comprehensive overview of China and electric vehicles, h…" at bounding box center [775, 461] width 1061 height 174
click at [1150, 390] on textarea "The speaker provided a comprehensive overview of China and electric vehicles, h…" at bounding box center [775, 461] width 1061 height 174
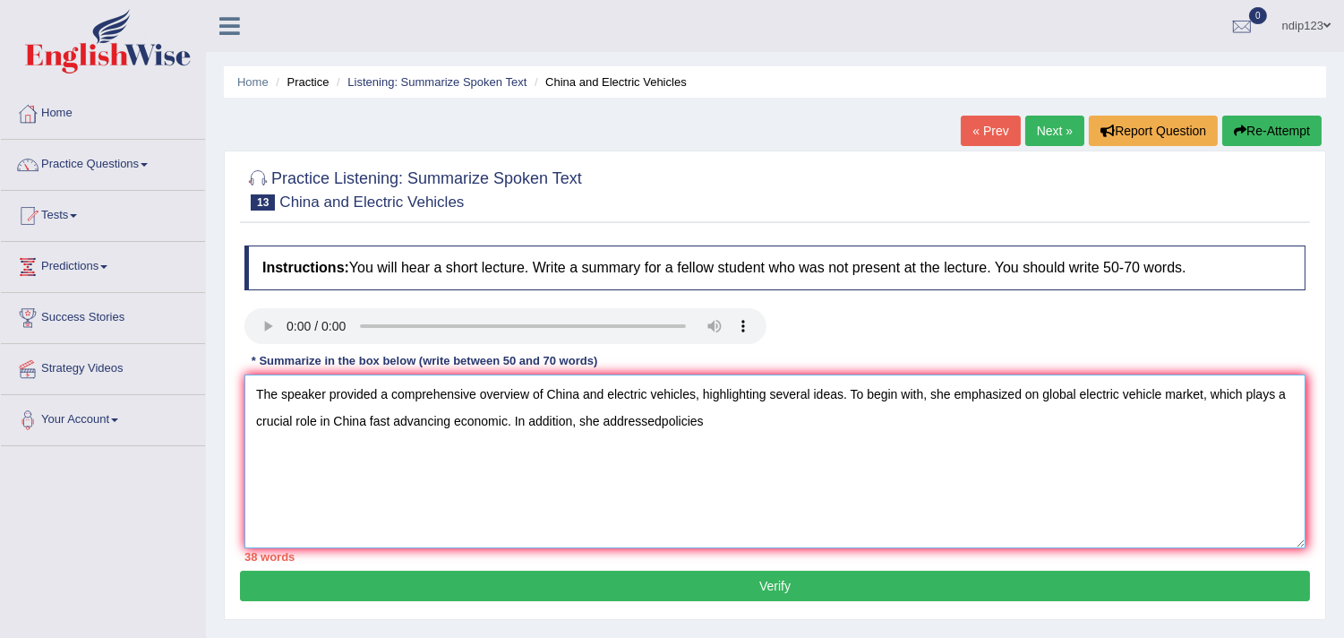
click at [660, 422] on textarea "The speaker provided a comprehensive overview of China and electric vehicles, h…" at bounding box center [775, 461] width 1061 height 174
click at [767, 421] on textarea "The speaker provided a comprehensive overview of China and electric vehicles, h…" at bounding box center [775, 461] width 1061 height 174
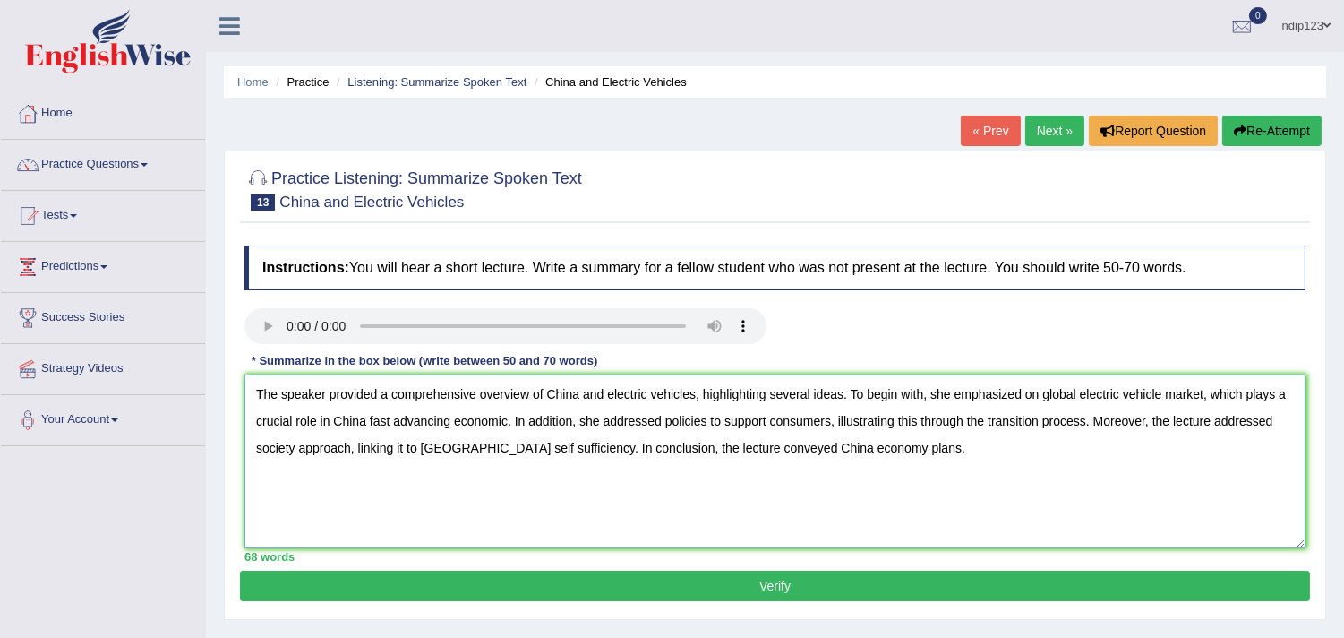
click at [781, 446] on textarea "The speaker provided a comprehensive overview of China and electric vehicles, h…" at bounding box center [775, 461] width 1061 height 174
click at [1162, 390] on textarea "The speaker provided a comprehensive overview of China and electric vehicles, h…" at bounding box center [775, 461] width 1061 height 174
click at [506, 424] on textarea "The speaker provided a comprehensive overview of China and electric vehicles, h…" at bounding box center [775, 461] width 1061 height 174
type textarea "The speaker provided a comprehensive overview of China and electric vehicles, h…"
click at [775, 579] on button "Verify" at bounding box center [775, 586] width 1070 height 30
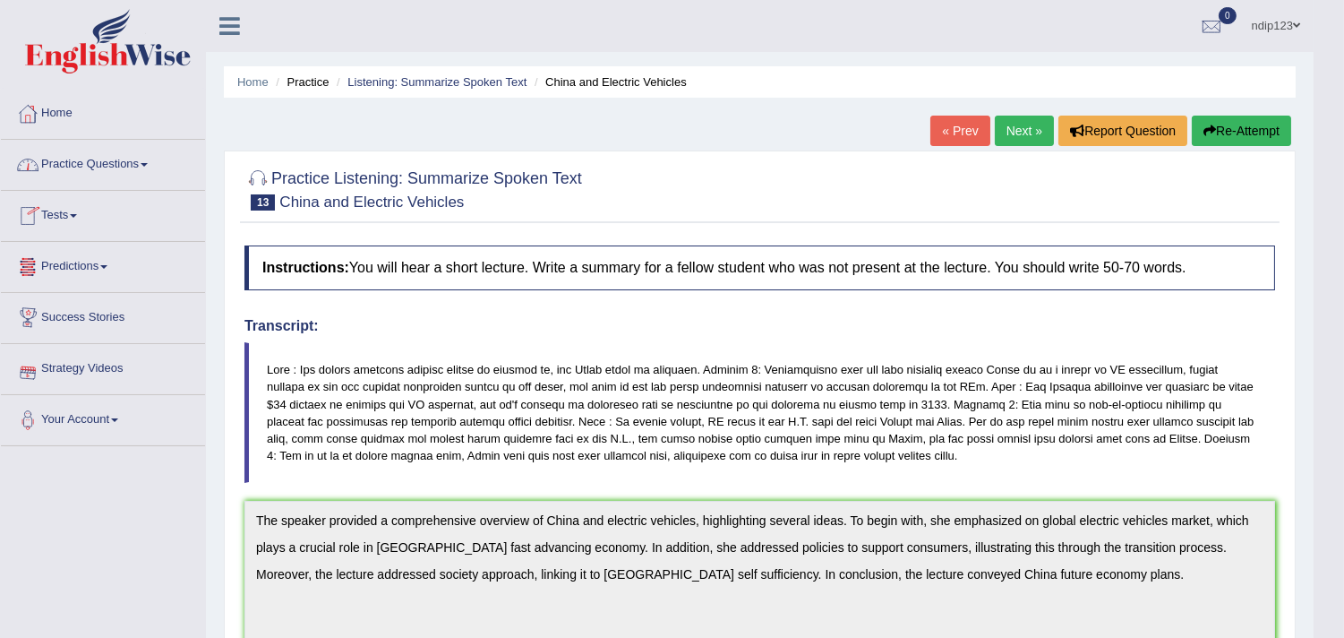
click at [63, 116] on link "Home" at bounding box center [103, 111] width 204 height 45
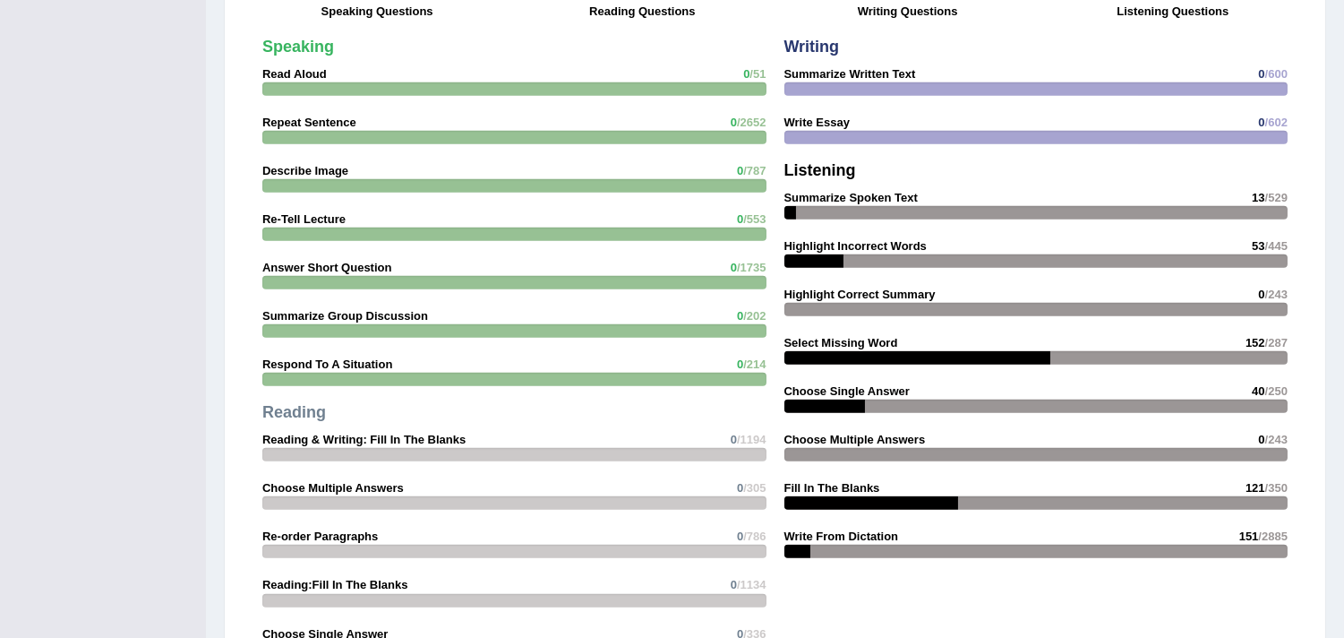
scroll to position [1492, 0]
